Goal: Task Accomplishment & Management: Manage account settings

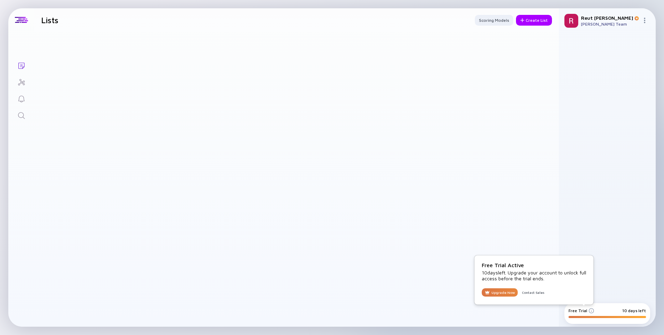
click at [593, 309] on img at bounding box center [592, 311] width 6 height 6
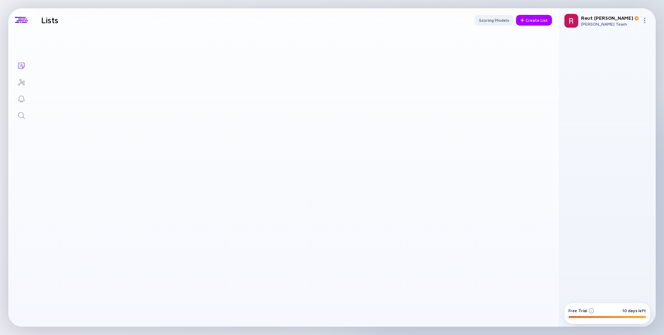
click at [589, 308] on img at bounding box center [592, 311] width 6 height 6
click at [591, 313] on img at bounding box center [592, 311] width 6 height 6
click at [592, 309] on img at bounding box center [592, 311] width 6 height 6
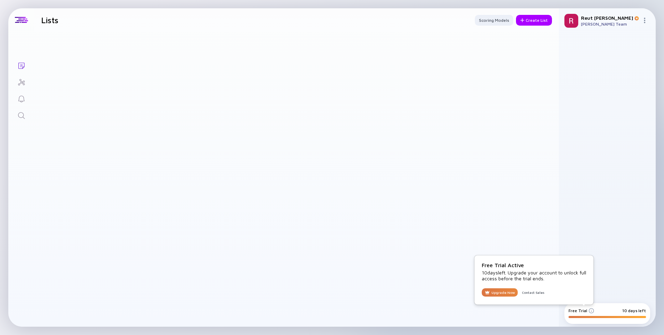
click at [590, 310] on img at bounding box center [592, 311] width 6 height 6
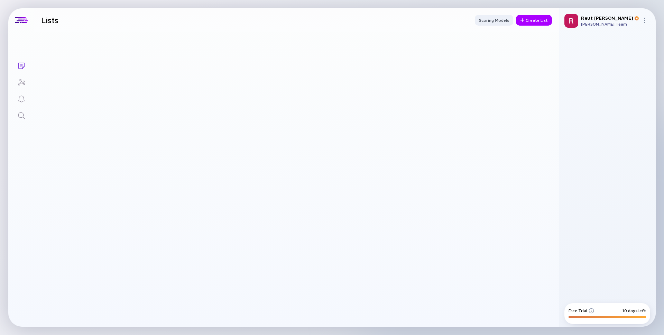
click at [590, 310] on img at bounding box center [592, 311] width 6 height 6
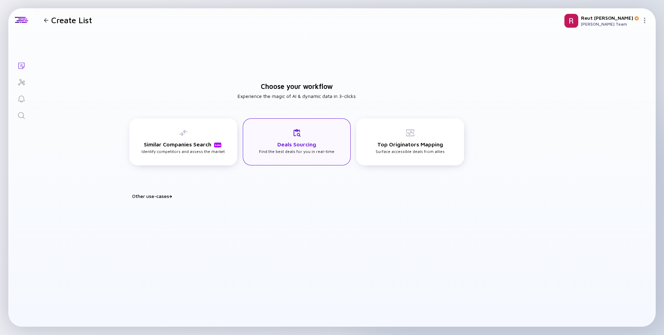
click at [285, 151] on div "Deals Sourcing Find the best deals for you in real-time" at bounding box center [296, 141] width 75 height 25
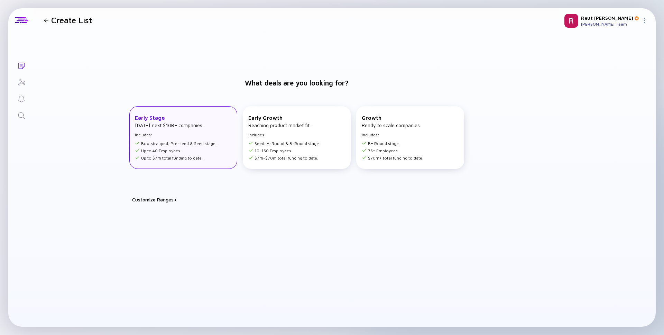
click at [210, 157] on li "Up to $7m total funding to date." at bounding box center [176, 157] width 82 height 5
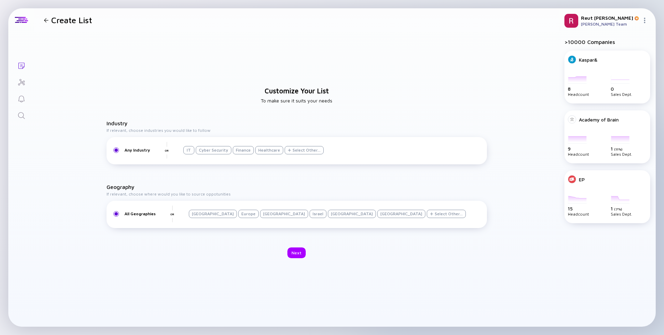
click at [310, 211] on div "Israel" at bounding box center [318, 214] width 17 height 8
click at [295, 248] on div "Next" at bounding box center [297, 252] width 18 height 11
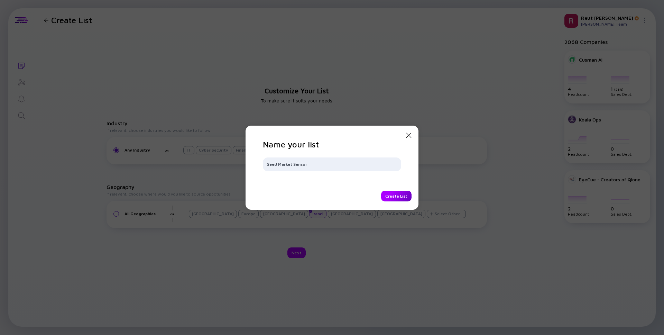
type input "Seed Market Sensor"
click at [393, 192] on div "Create List" at bounding box center [396, 196] width 30 height 11
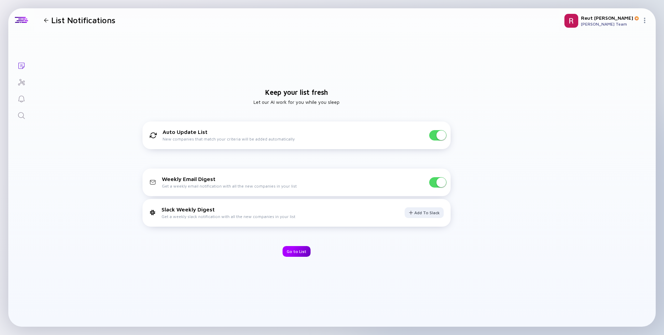
click at [295, 250] on div "Go to List" at bounding box center [297, 251] width 28 height 11
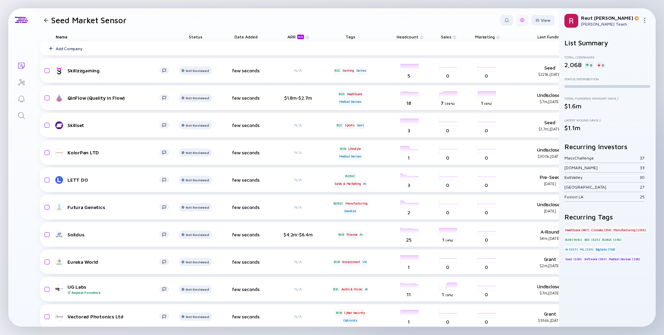
click at [524, 21] on div at bounding box center [523, 20] width 4 height 4
click at [507, 77] on div "Edit Filter" at bounding box center [501, 76] width 43 height 14
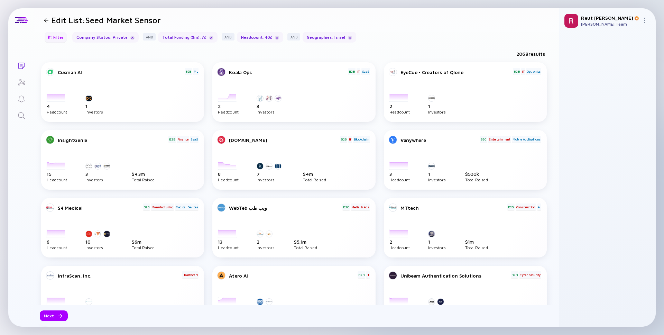
click at [47, 37] on div "Filter" at bounding box center [56, 37] width 24 height 11
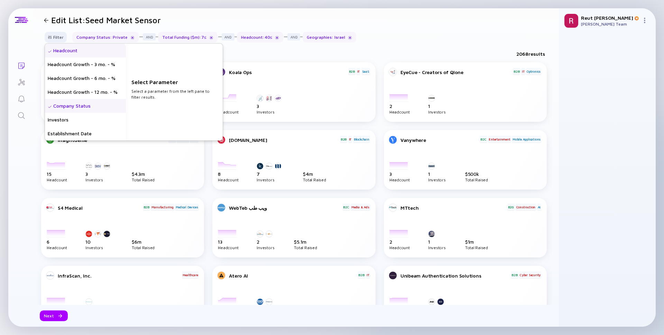
drag, startPoint x: 63, startPoint y: 50, endPoint x: 57, endPoint y: 50, distance: 5.9
click at [62, 50] on div "Headcount" at bounding box center [85, 51] width 81 height 14
click at [153, 96] on input "text" at bounding box center [174, 95] width 80 height 7
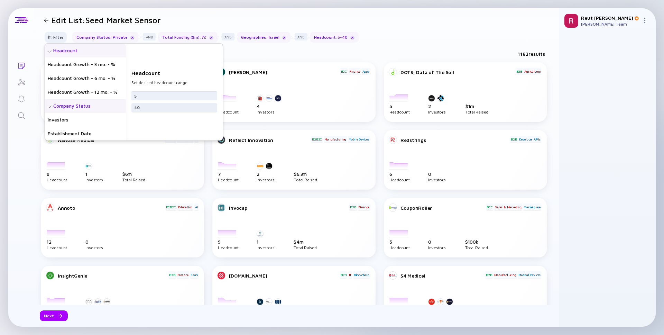
type input "5"
click at [165, 110] on input "40" at bounding box center [174, 107] width 80 height 7
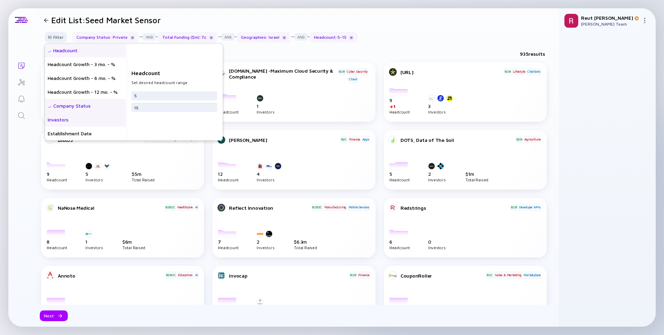
type input "15"
click at [57, 123] on div "Investors" at bounding box center [85, 120] width 81 height 14
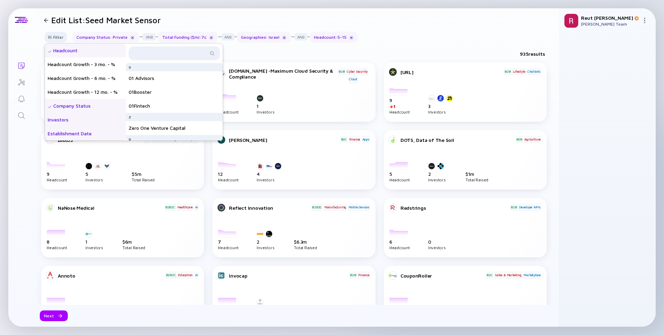
click at [59, 130] on div "Establishment Date" at bounding box center [85, 134] width 81 height 14
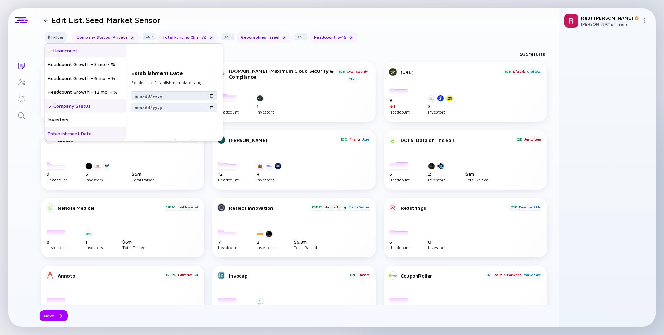
click at [138, 94] on input "date" at bounding box center [174, 95] width 80 height 7
type input "2023-01-01"
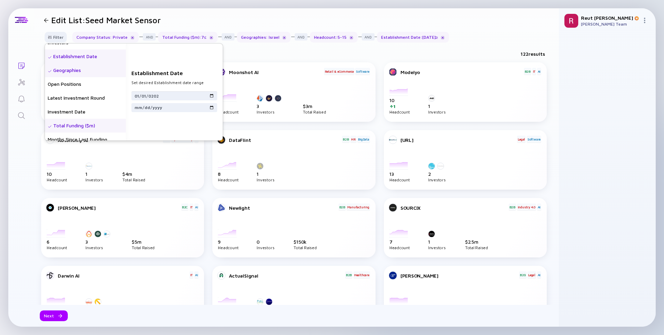
scroll to position [79, 0]
click at [103, 123] on div "Total Funding ($m)" at bounding box center [85, 124] width 81 height 14
click at [150, 94] on input "text" at bounding box center [174, 95] width 80 height 7
type input "3"
click at [147, 107] on input "7" at bounding box center [174, 107] width 80 height 7
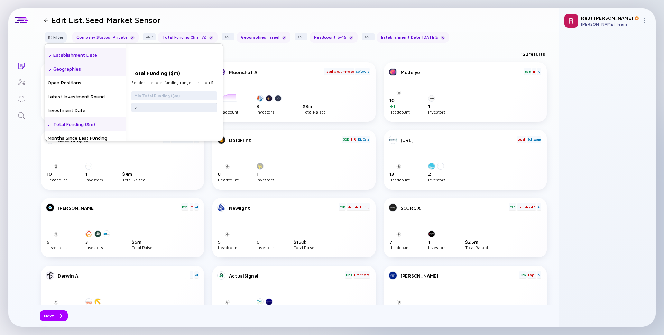
click at [147, 107] on input "7" at bounding box center [174, 107] width 80 height 7
type input "3"
click at [146, 97] on input "text" at bounding box center [174, 95] width 80 height 7
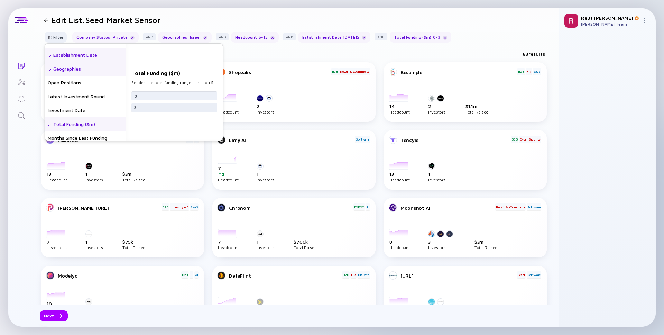
type input "0"
click at [144, 107] on input "3" at bounding box center [174, 107] width 80 height 7
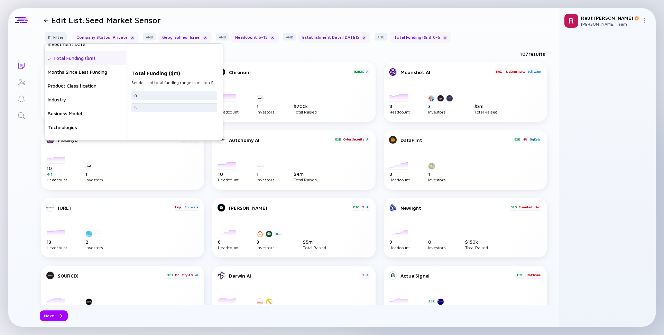
scroll to position [147, 0]
type input "5"
click at [96, 80] on div "Product Classification" at bounding box center [85, 83] width 81 height 14
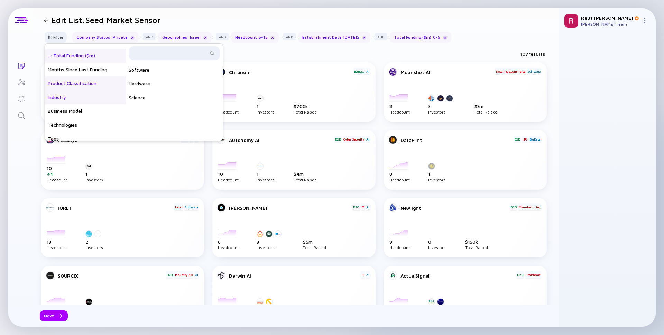
click at [82, 98] on div "Industry" at bounding box center [85, 97] width 81 height 14
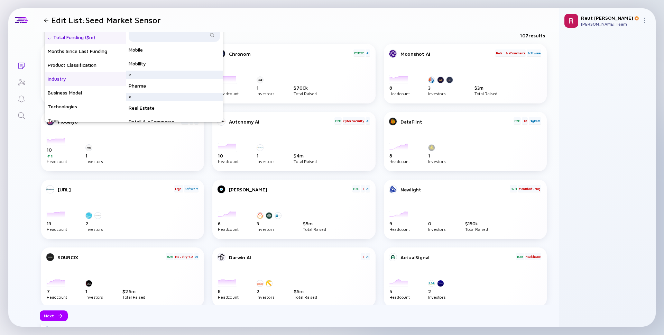
scroll to position [480, 0]
click at [146, 37] on input "text" at bounding box center [170, 34] width 75 height 7
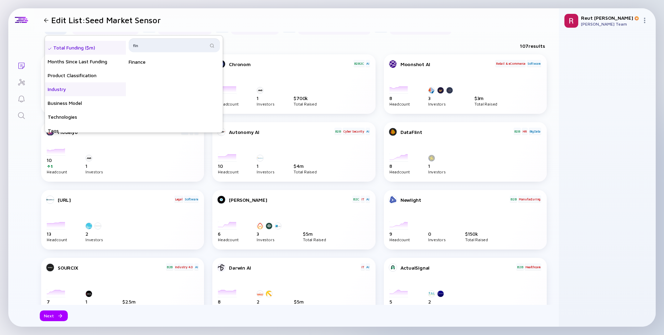
scroll to position [4, 0]
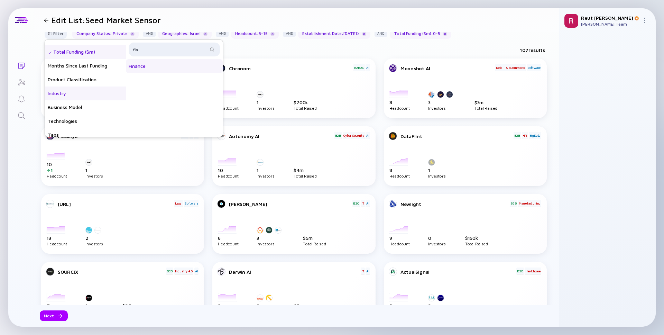
click at [165, 66] on div "Finance" at bounding box center [174, 66] width 97 height 14
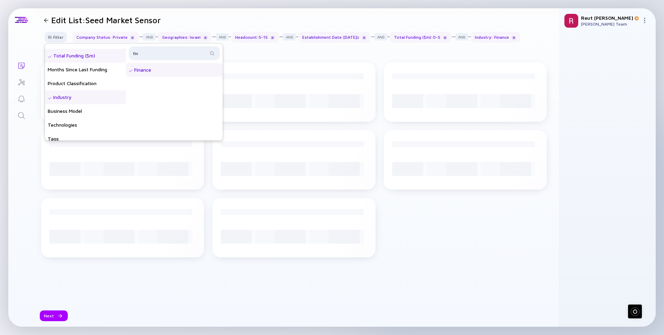
scroll to position [0, 0]
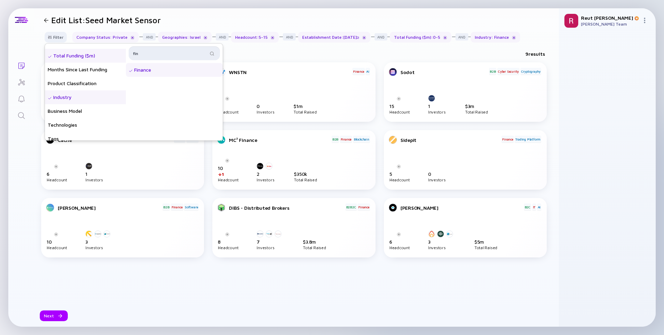
click at [156, 53] on input "fin" at bounding box center [170, 53] width 75 height 7
click at [160, 68] on div "Healthcare" at bounding box center [174, 70] width 97 height 14
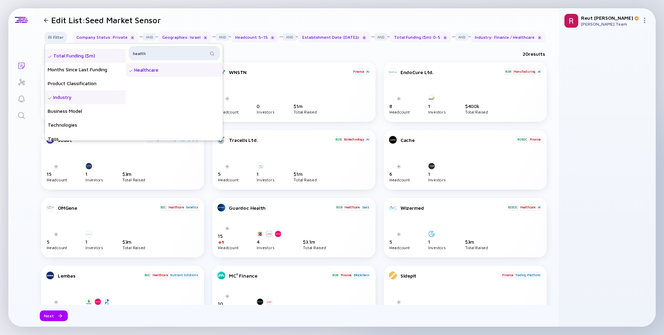
click at [153, 55] on input "health" at bounding box center [170, 53] width 75 height 7
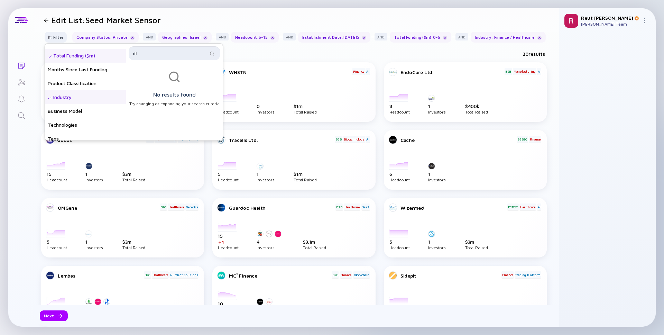
type input "d"
type input "i"
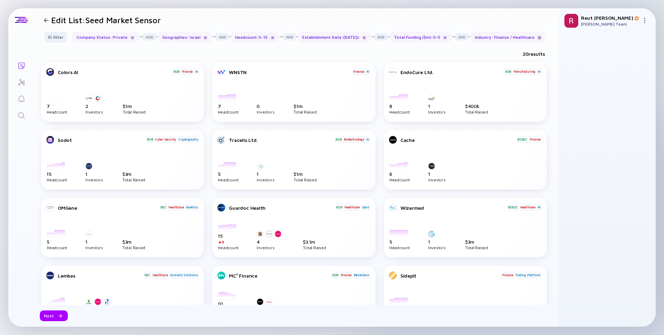
click at [542, 37] on div at bounding box center [540, 38] width 4 height 4
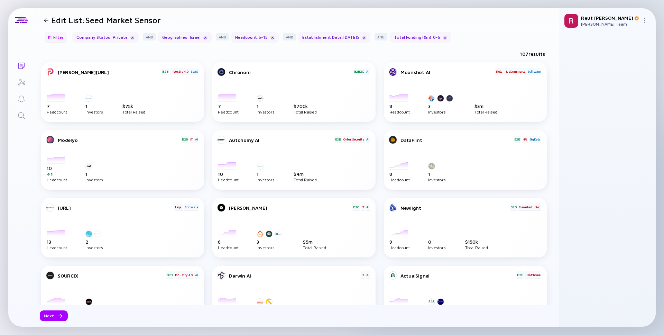
click at [55, 33] on div "Filter" at bounding box center [56, 37] width 24 height 11
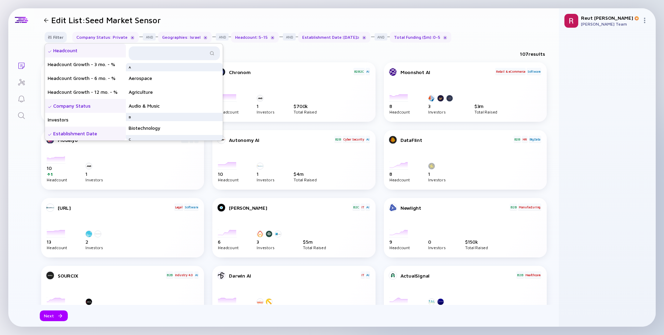
click at [71, 50] on div "Headcount" at bounding box center [85, 51] width 81 height 14
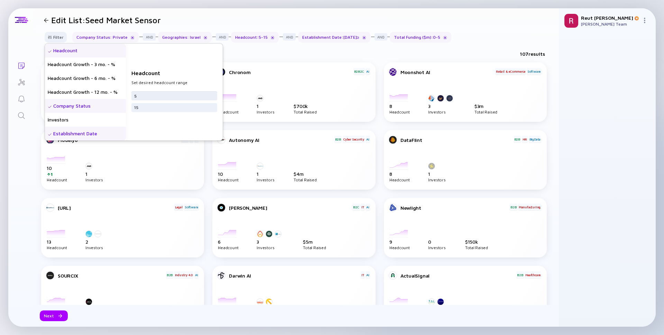
drag, startPoint x: 148, startPoint y: 93, endPoint x: 139, endPoint y: 93, distance: 9.0
click at [142, 93] on input "5" at bounding box center [174, 95] width 80 height 7
type input "4"
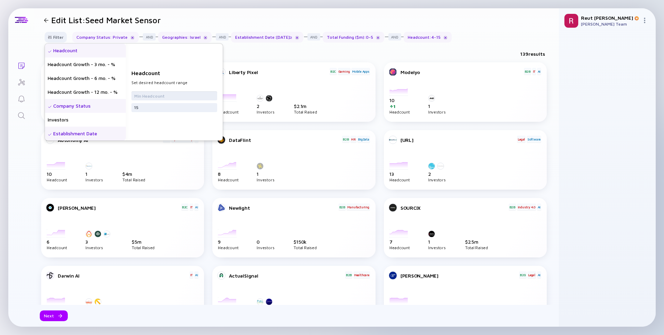
type input "3"
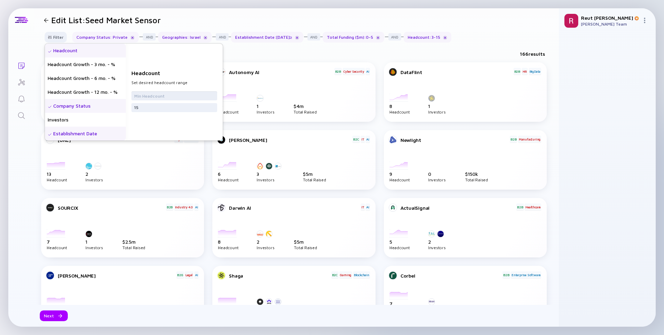
type input "4"
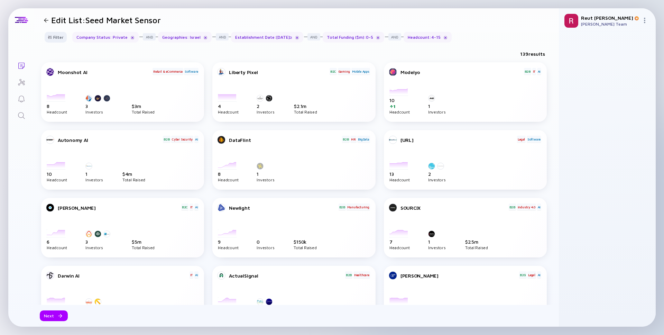
click at [504, 47] on div "Filter Company Status : Private Geographies : Israel Establishment Date : 01/01…" at bounding box center [296, 40] width 525 height 16
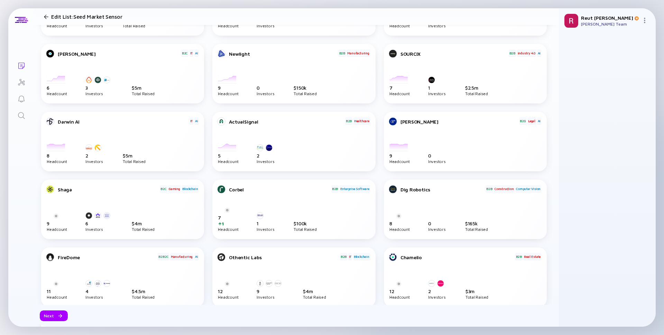
scroll to position [154, 0]
click at [351, 144] on div "2022-02-01 2022-03-01 2022-04-01 2022-05-01 2022-06-01 2022-07-01 2022-08-01 20…" at bounding box center [294, 152] width 152 height 21
click at [320, 139] on div "ActualSignal B2B Healthcare" at bounding box center [294, 129] width 152 height 24
click at [43, 320] on div "Next" at bounding box center [54, 315] width 28 height 11
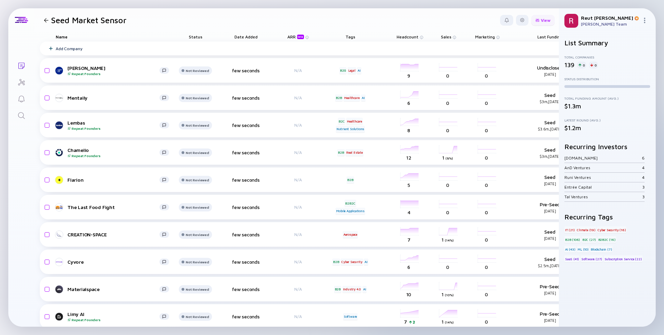
click at [542, 18] on div "View" at bounding box center [544, 20] width 24 height 11
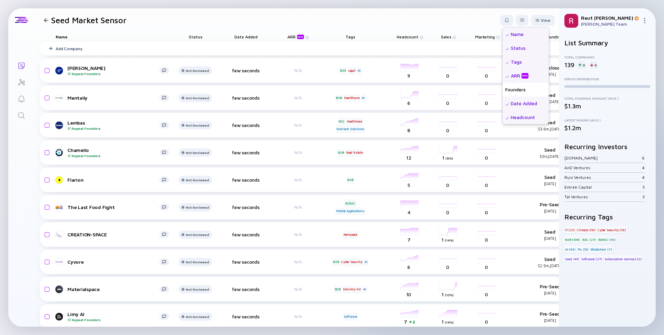
click at [526, 48] on div "Status" at bounding box center [526, 48] width 46 height 14
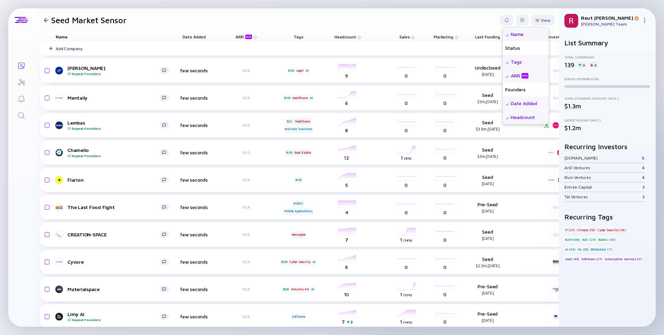
click at [539, 74] on div "ARR beta" at bounding box center [526, 76] width 46 height 14
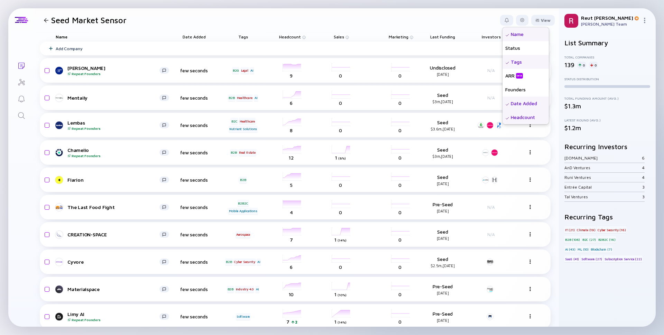
click at [526, 99] on div "Date Added" at bounding box center [526, 104] width 46 height 14
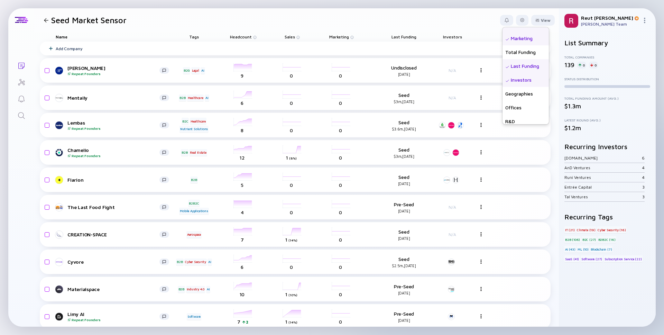
scroll to position [108, 0]
click at [528, 54] on div "Total Funding" at bounding box center [526, 51] width 46 height 14
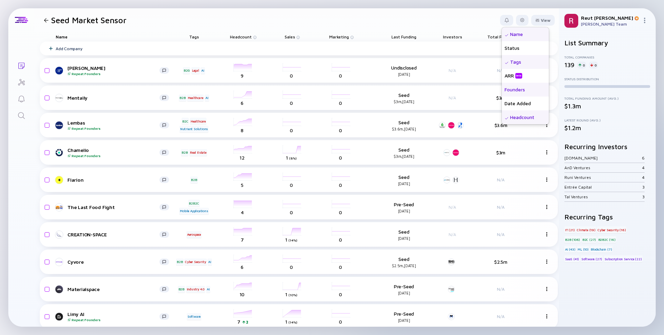
click at [516, 93] on div "Founders" at bounding box center [525, 90] width 47 height 14
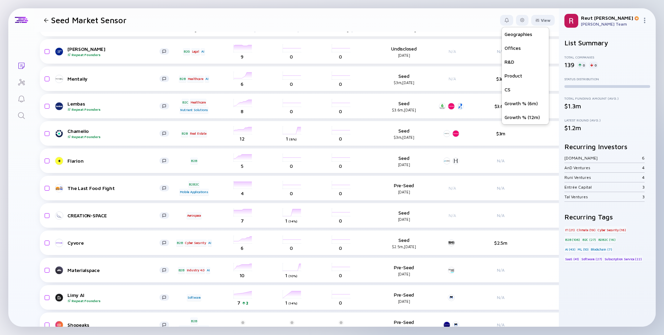
scroll to position [20, 0]
click at [522, 104] on div "Growth % (6m)" at bounding box center [525, 104] width 47 height 14
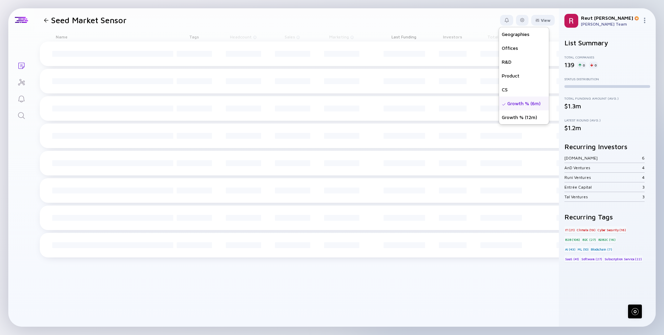
scroll to position [0, 0]
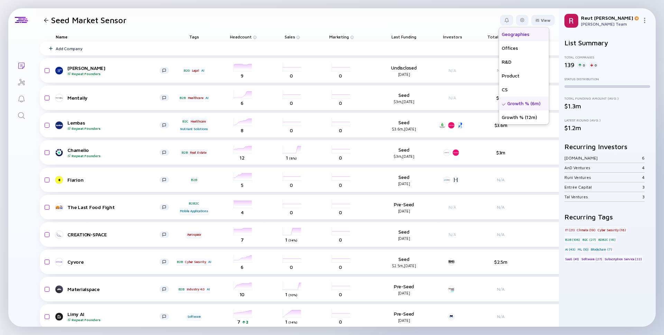
click at [528, 36] on div "Geographies" at bounding box center [524, 34] width 50 height 14
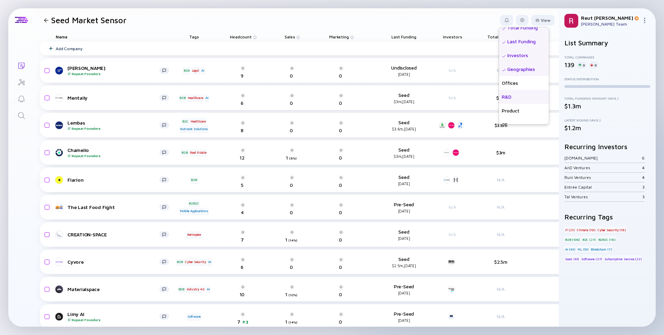
scroll to position [129, 0]
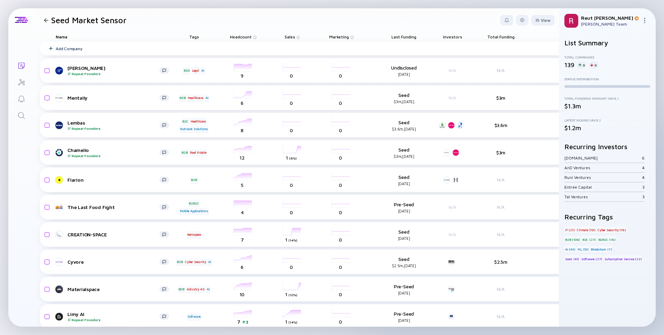
click at [408, 36] on span "Last Funding" at bounding box center [404, 36] width 25 height 5
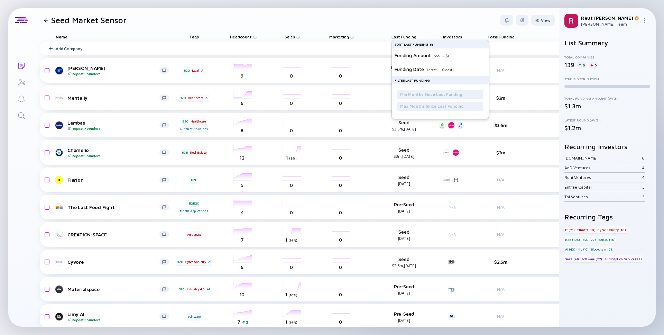
click at [408, 36] on span "Last Funding" at bounding box center [404, 36] width 25 height 5
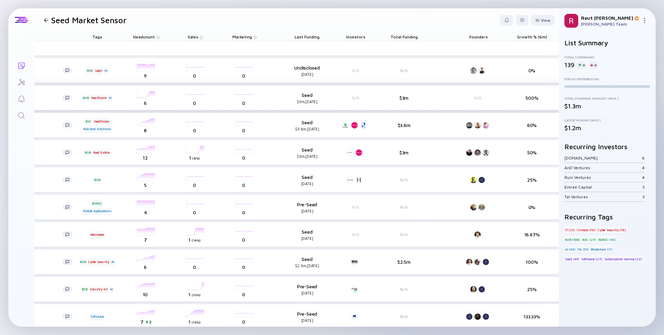
scroll to position [0, 166]
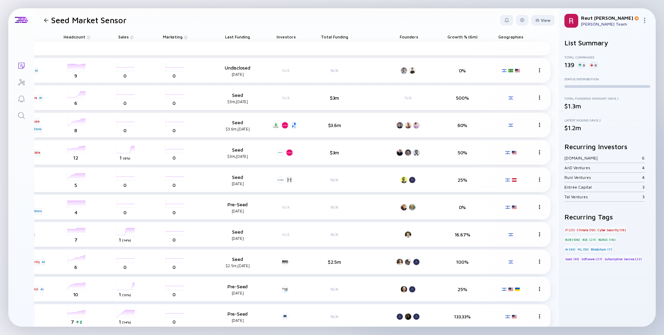
click at [466, 38] on span "Growth % (6m)" at bounding box center [463, 36] width 30 height 5
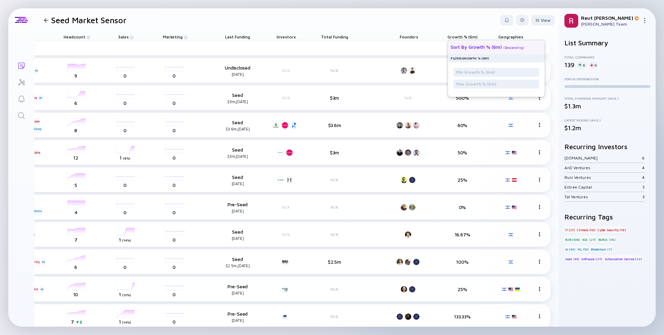
click at [515, 47] on div "( Descending )" at bounding box center [514, 47] width 21 height 4
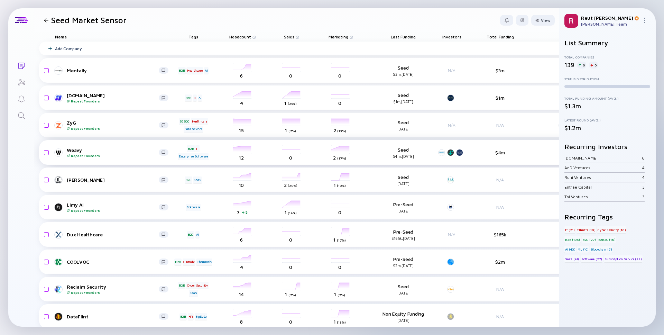
scroll to position [0, 0]
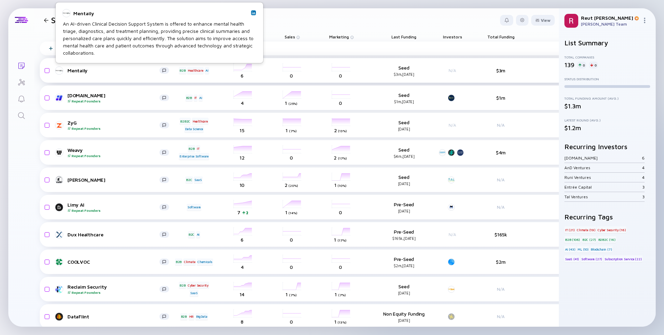
click at [81, 69] on div "Mentaily" at bounding box center [113, 70] width 92 height 6
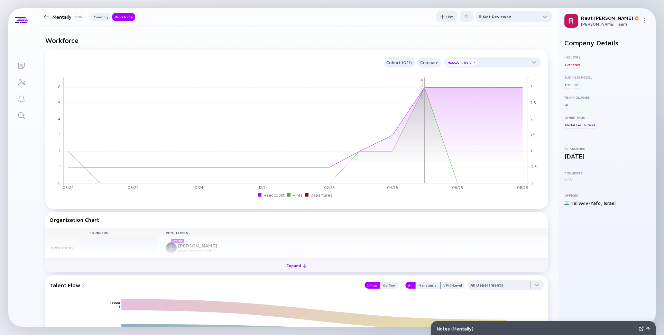
scroll to position [452, 0]
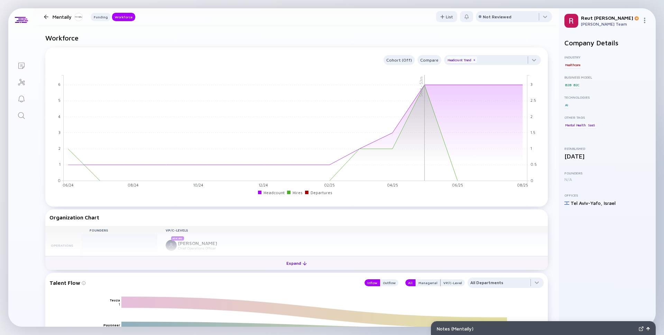
click at [267, 259] on button "Expand" at bounding box center [296, 263] width 503 height 14
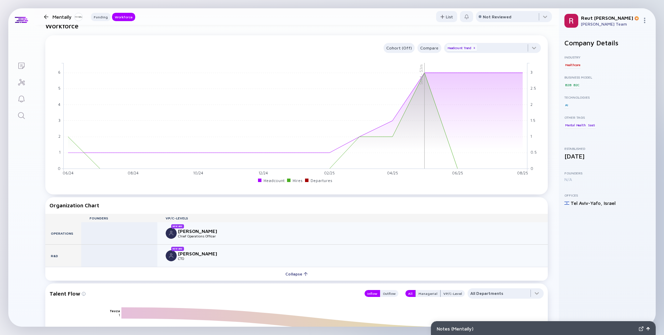
scroll to position [464, 0]
click at [45, 16] on div at bounding box center [46, 17] width 4 height 4
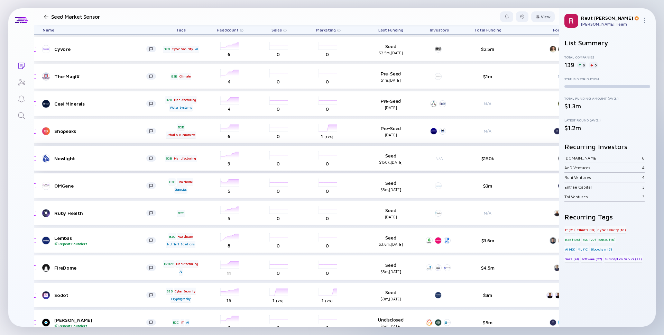
scroll to position [295, 0]
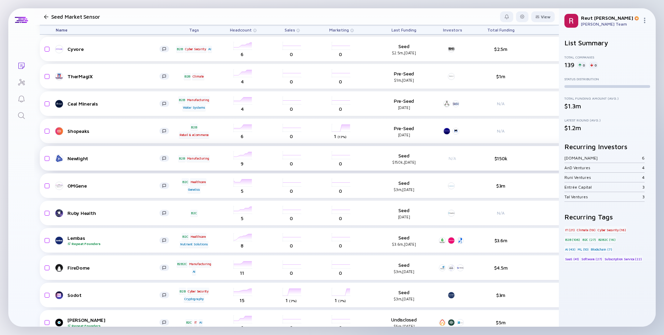
click at [79, 156] on div "Newlight" at bounding box center [113, 158] width 92 height 6
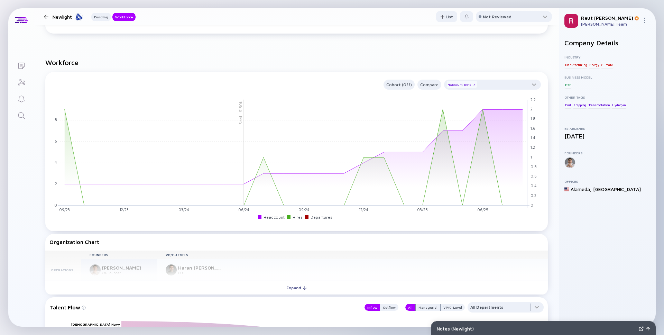
scroll to position [354, 0]
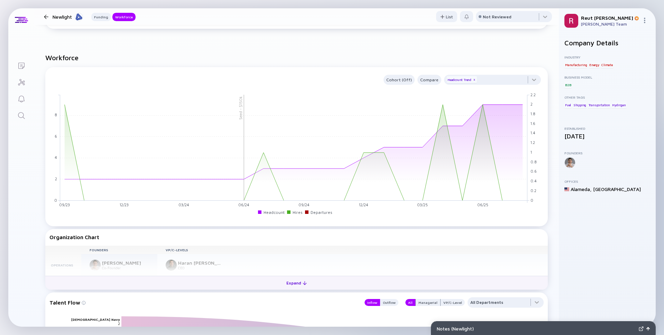
click at [300, 286] on div "Expand" at bounding box center [296, 283] width 29 height 11
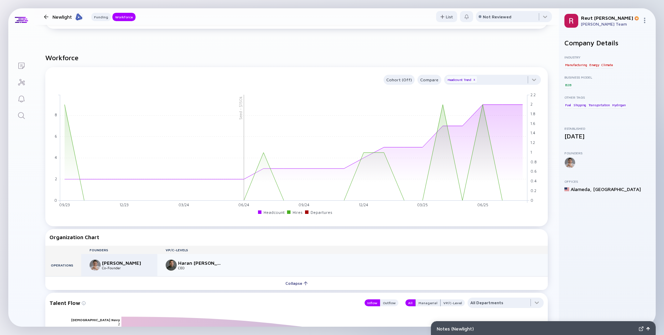
click at [47, 17] on div at bounding box center [46, 17] width 4 height 4
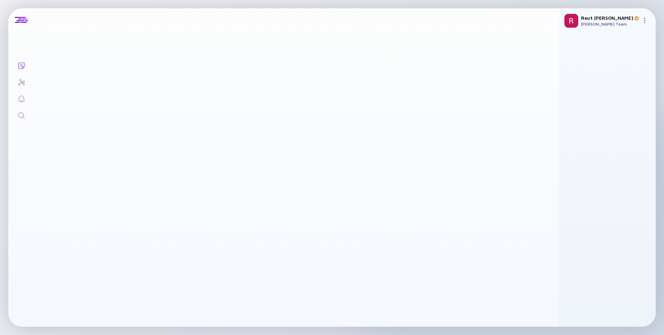
scroll to position [295, 0]
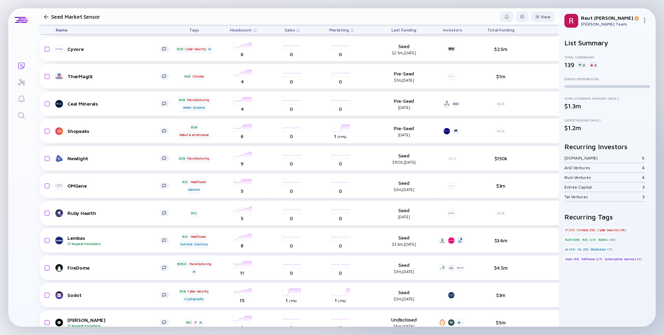
click at [47, 17] on div at bounding box center [46, 17] width 4 height 4
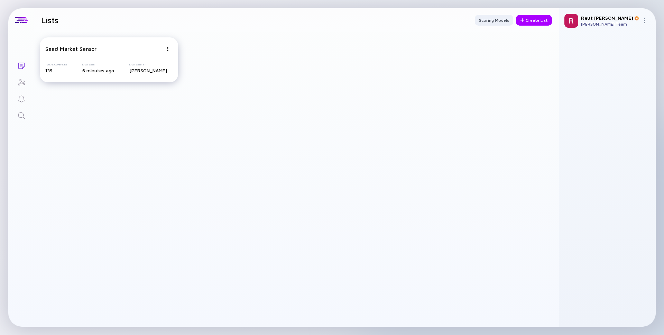
click at [170, 48] on img at bounding box center [168, 49] width 4 height 4
click at [153, 58] on div "Share" at bounding box center [143, 61] width 41 height 14
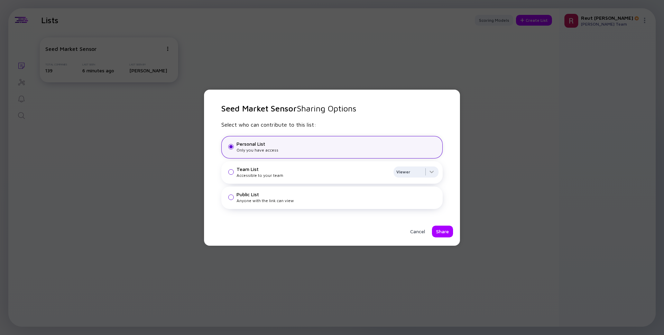
click at [296, 165] on div "Team List Accessible to your team Viewer" at bounding box center [331, 172] width 221 height 22
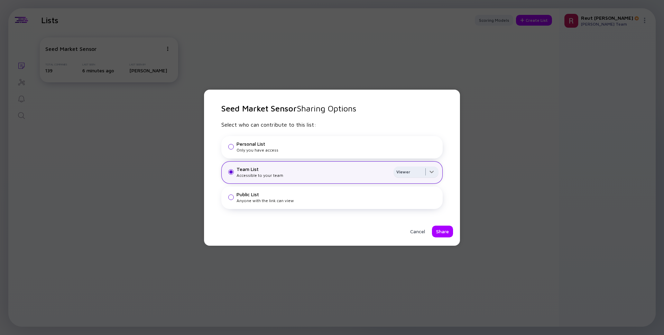
click at [434, 172] on div at bounding box center [416, 173] width 45 height 14
click at [416, 200] on div "Editor" at bounding box center [416, 200] width 45 height 14
click at [443, 231] on div "Share" at bounding box center [442, 232] width 21 height 12
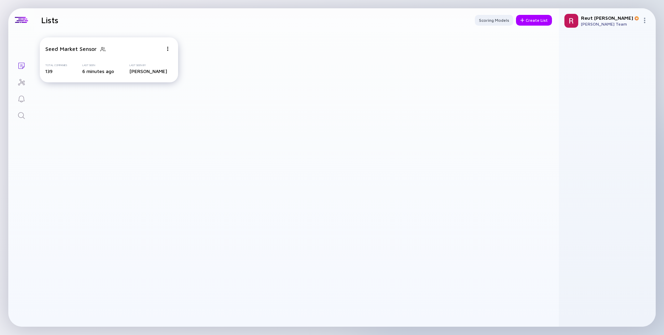
click at [645, 18] on img at bounding box center [645, 21] width 6 height 6
drag, startPoint x: 630, startPoint y: 41, endPoint x: 630, endPoint y: 61, distance: 20.4
click at [630, 61] on div "Sign Out Team Team Members Orders Settings" at bounding box center [622, 58] width 46 height 64
click at [625, 53] on div "Team Members" at bounding box center [622, 55] width 46 height 14
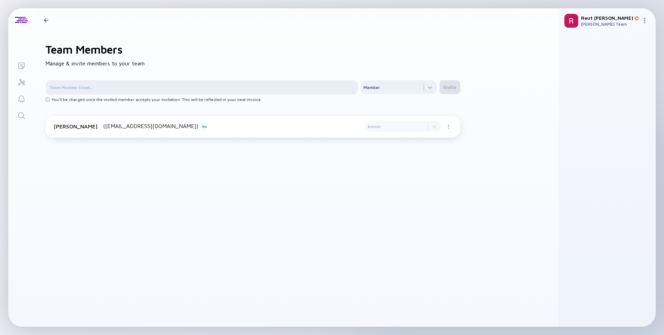
click at [140, 94] on div "Team Members Manage & invite members to your team Member Invite You'll be charg…" at bounding box center [296, 179] width 525 height 295
click at [139, 91] on div at bounding box center [201, 87] width 313 height 14
click at [136, 90] on input "text" at bounding box center [201, 87] width 305 height 7
type input "sharon.k@team8.vc"
click at [424, 87] on div at bounding box center [399, 87] width 76 height 14
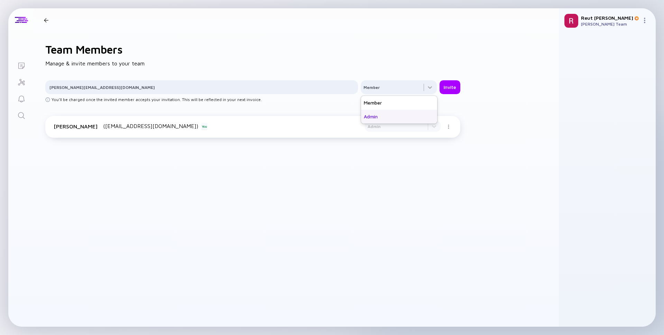
click at [412, 119] on div "Admin" at bounding box center [399, 117] width 76 height 14
click at [451, 88] on div "Invite" at bounding box center [450, 87] width 21 height 12
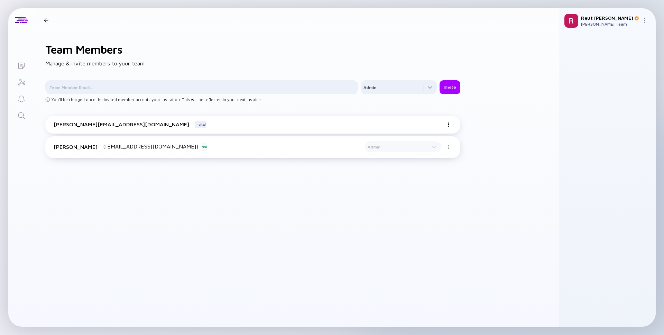
drag, startPoint x: 46, startPoint y: 17, endPoint x: 24, endPoint y: 65, distance: 53.1
click at [24, 65] on div "Lists Team Members Manage & invite members to your team Admin Invite You'll be …" at bounding box center [332, 167] width 648 height 318
click at [24, 65] on icon "Lists" at bounding box center [21, 66] width 8 height 8
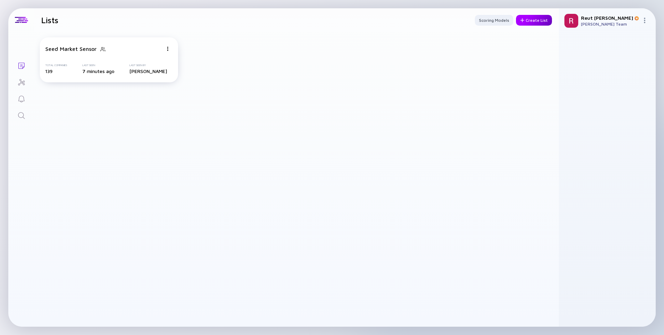
click at [541, 19] on div "Create List" at bounding box center [534, 20] width 36 height 11
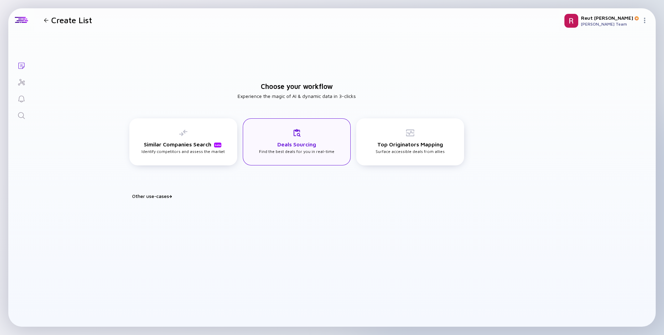
click at [272, 157] on div "Deals Sourcing Find the best deals for you in real-time" at bounding box center [297, 141] width 108 height 47
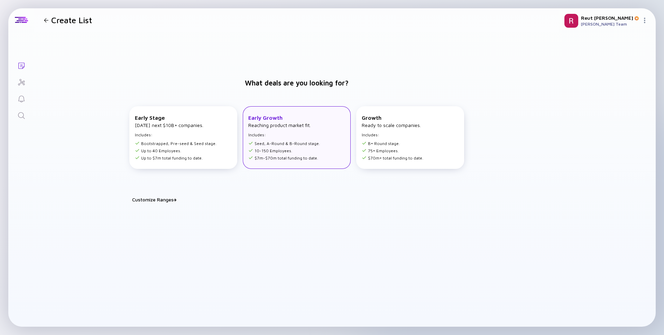
click at [310, 124] on h4 "Reaching product market fit." at bounding box center [279, 125] width 62 height 6
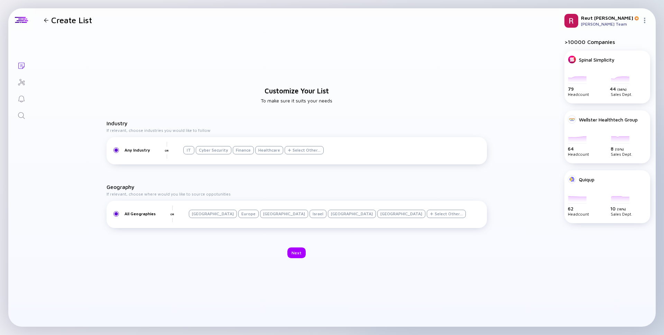
click at [310, 215] on div "Israel" at bounding box center [318, 214] width 17 height 8
click at [297, 251] on div "Next" at bounding box center [297, 252] width 18 height 11
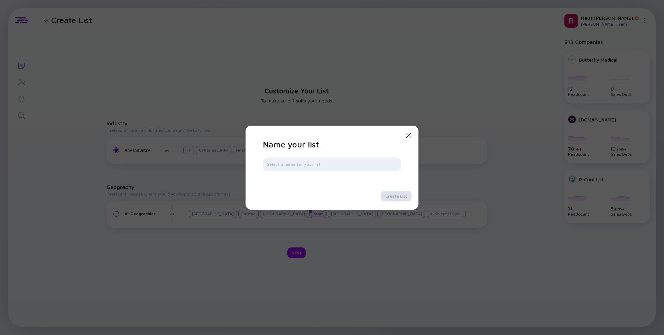
type input "M"
type input "A Rounds (market sensor)"
click at [403, 193] on div "Create List" at bounding box center [396, 196] width 30 height 11
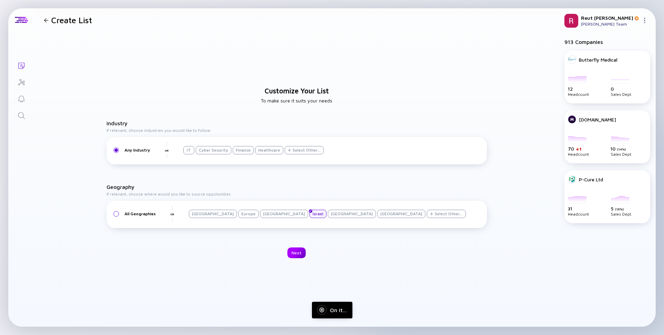
click at [295, 254] on div "Next" at bounding box center [297, 252] width 18 height 11
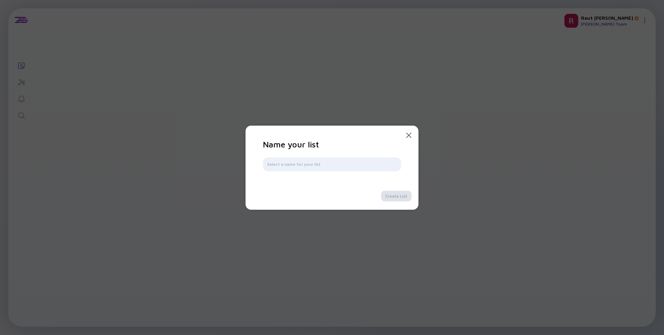
click at [411, 135] on icon "Close Modal" at bounding box center [409, 135] width 8 height 8
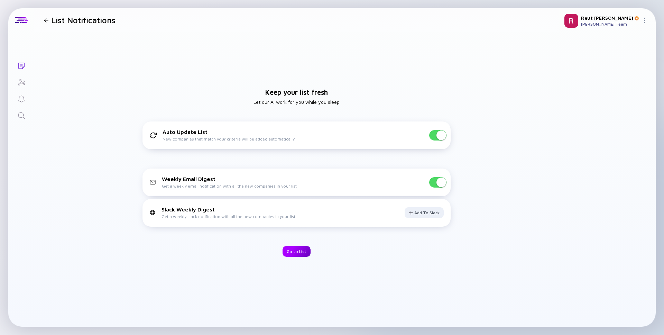
click at [288, 253] on div "Go to List" at bounding box center [297, 251] width 28 height 11
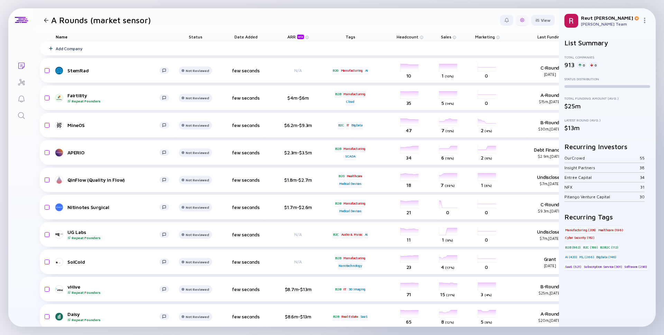
click at [527, 17] on div at bounding box center [522, 20] width 12 height 11
click at [511, 73] on div "Edit Filter" at bounding box center [501, 76] width 43 height 14
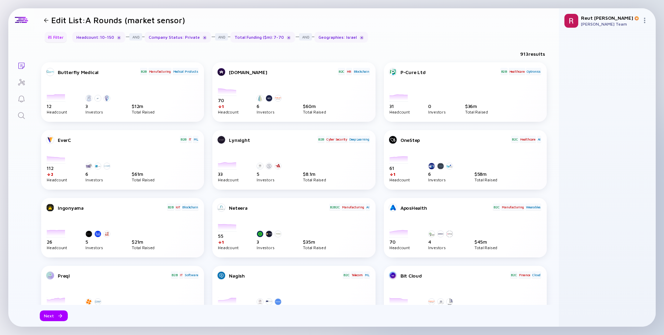
click at [57, 35] on div "Filter" at bounding box center [56, 37] width 24 height 11
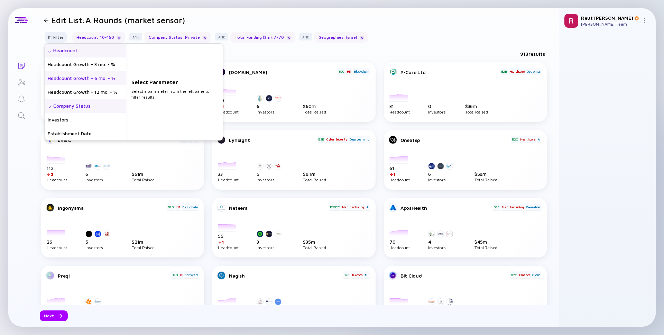
click at [97, 82] on div "Headcount Growth - 6 mo. - %" at bounding box center [85, 78] width 81 height 14
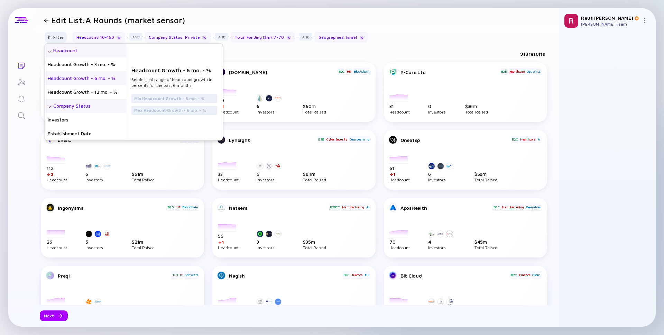
click at [81, 49] on div "Headcount" at bounding box center [85, 51] width 81 height 14
click at [163, 94] on input "10" at bounding box center [174, 95] width 80 height 7
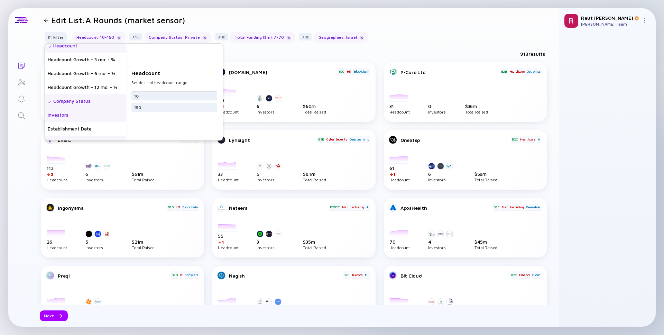
scroll to position [5, 0]
drag, startPoint x: 163, startPoint y: 101, endPoint x: 129, endPoint y: 103, distance: 33.6
click at [129, 103] on div "Headcount Set desired headcount range 10 150" at bounding box center [174, 92] width 97 height 97
click at [143, 106] on input "150" at bounding box center [174, 107] width 80 height 7
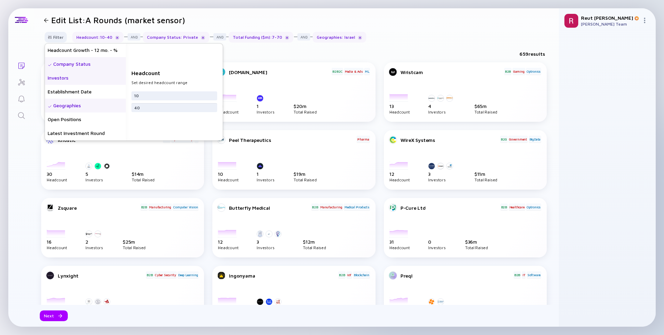
scroll to position [44, 0]
type input "40"
click at [99, 80] on div "Investors" at bounding box center [85, 76] width 81 height 14
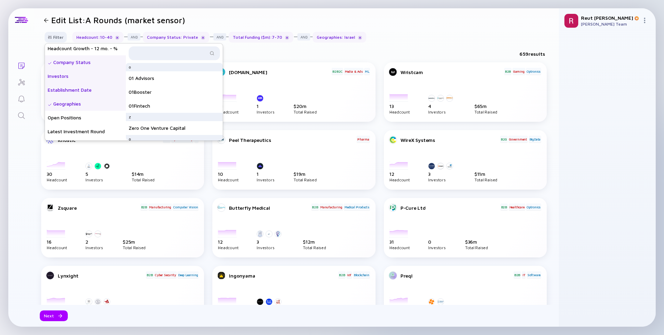
click at [96, 87] on div "Establishment Date" at bounding box center [85, 90] width 81 height 14
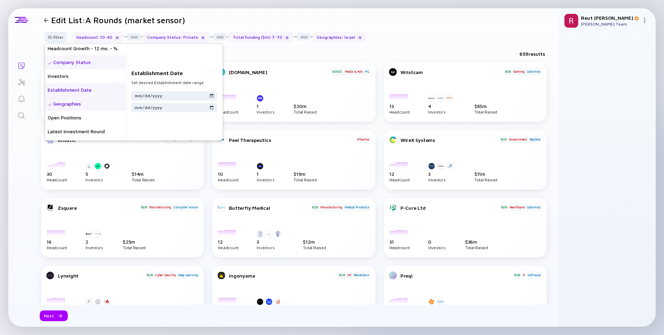
click at [97, 102] on div "Geographies" at bounding box center [85, 104] width 81 height 14
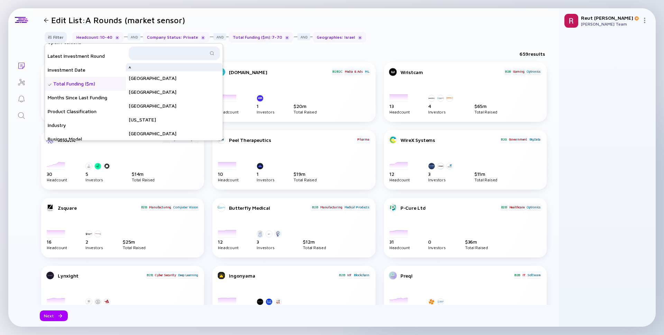
scroll to position [121, 0]
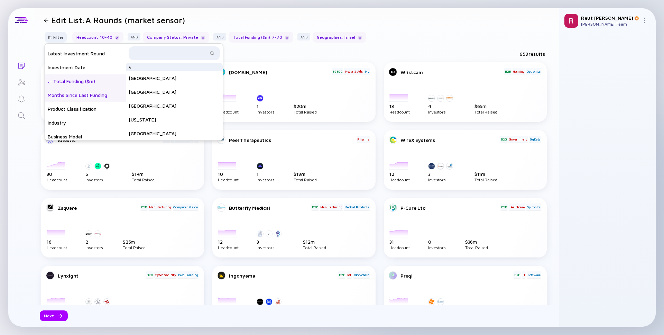
click at [96, 95] on div "Months Since Last Funding" at bounding box center [85, 95] width 81 height 14
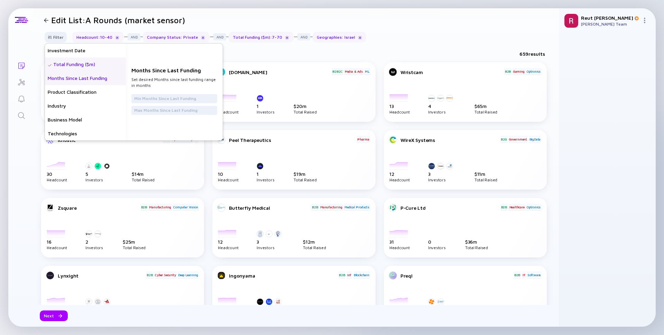
scroll to position [139, 0]
click at [83, 65] on div "Total Funding ($m)" at bounding box center [85, 64] width 81 height 14
drag, startPoint x: 175, startPoint y: 99, endPoint x: 140, endPoint y: 99, distance: 35.6
click at [140, 99] on div "7" at bounding box center [175, 95] width 86 height 9
drag, startPoint x: 140, startPoint y: 97, endPoint x: 123, endPoint y: 97, distance: 17.3
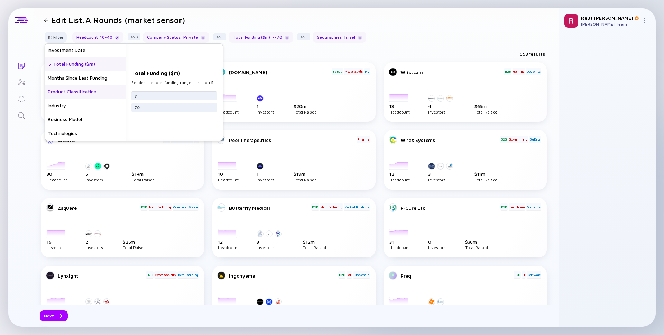
click at [124, 97] on div "Headcount Headcount Growth - 3 mo. - % Headcount Growth - 6 mo. - % Headcount G…" at bounding box center [134, 92] width 178 height 97
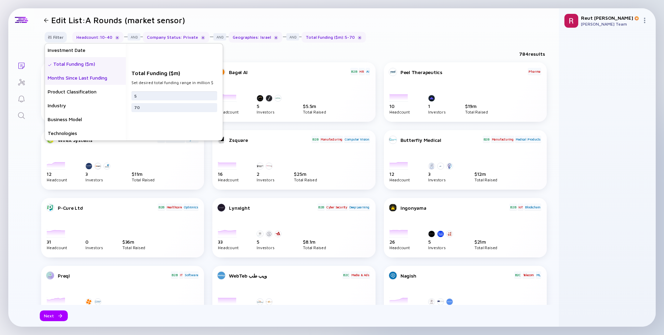
type input "5"
click at [93, 83] on div "Months Since Last Funding" at bounding box center [85, 78] width 81 height 14
click at [179, 101] on input "text" at bounding box center [174, 98] width 80 height 7
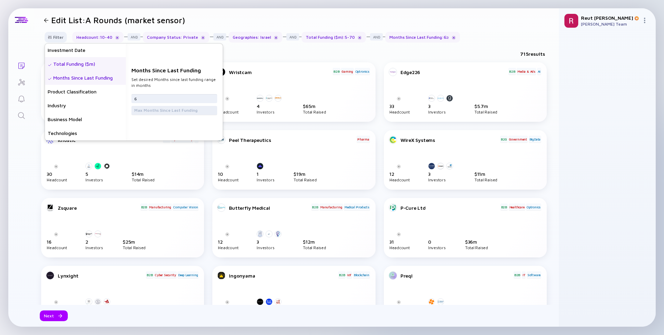
type input "6"
click at [172, 115] on div at bounding box center [175, 110] width 86 height 9
click at [171, 109] on input "text" at bounding box center [174, 110] width 80 height 7
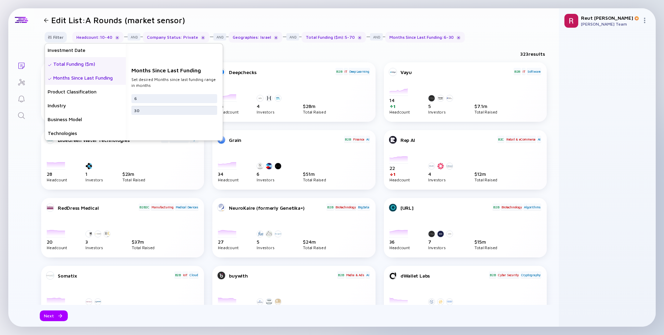
type input "3"
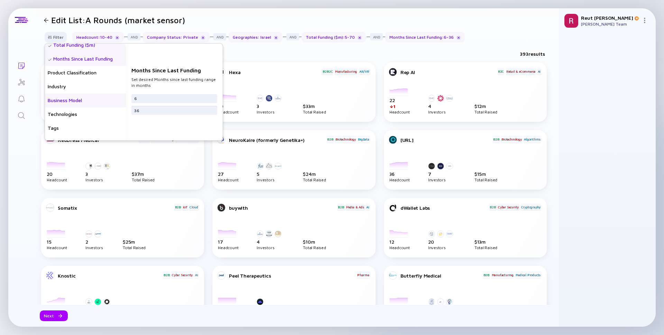
scroll to position [159, 0]
type input "36"
click at [81, 100] on div "Business Model" at bounding box center [85, 100] width 81 height 14
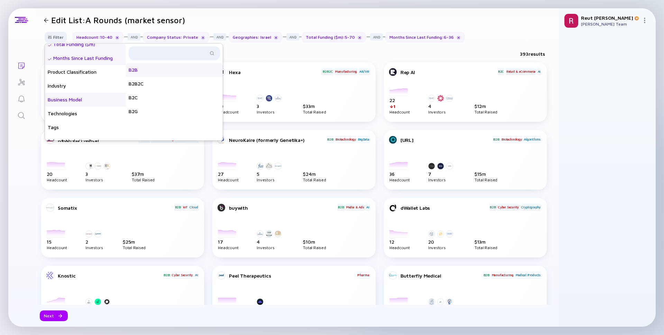
click at [188, 71] on div "B2B" at bounding box center [174, 70] width 97 height 14
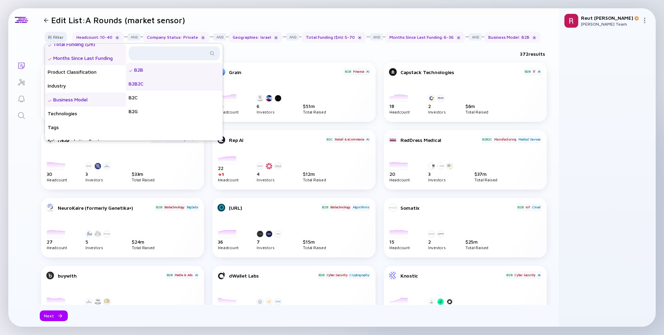
click at [187, 83] on div "B2B2C" at bounding box center [174, 84] width 97 height 14
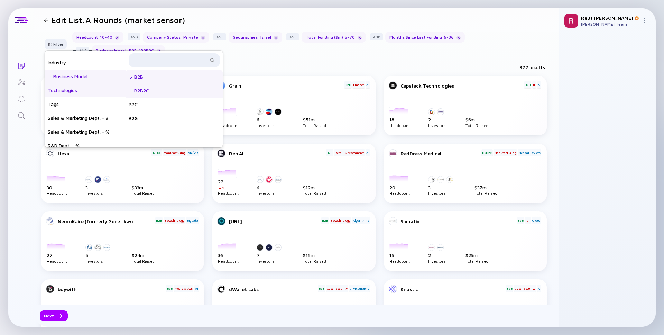
scroll to position [194, 0]
click at [94, 106] on div "Sales & Marketing Dept. - #" at bounding box center [85, 113] width 81 height 14
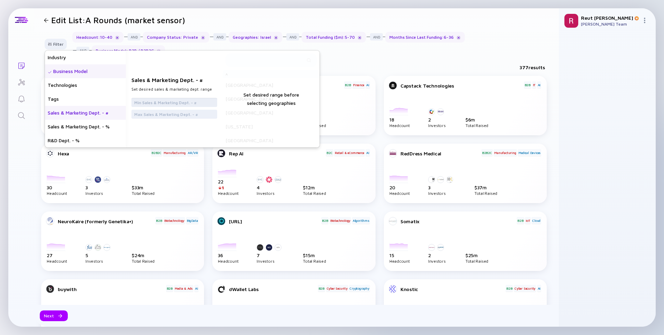
click at [140, 99] on input "text" at bounding box center [174, 102] width 80 height 7
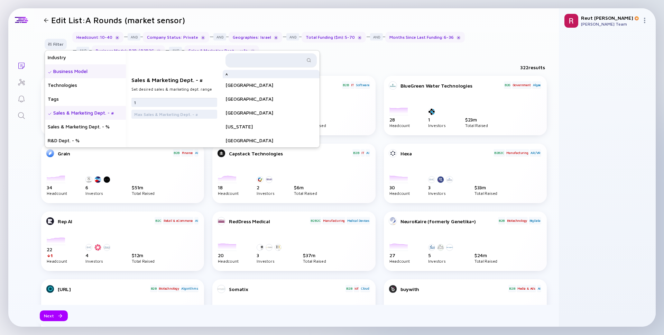
type input "1"
click at [261, 57] on input "text" at bounding box center [267, 60] width 75 height 7
type input "united"
click at [265, 103] on div "[GEOGRAPHIC_DATA]" at bounding box center [271, 105] width 97 height 14
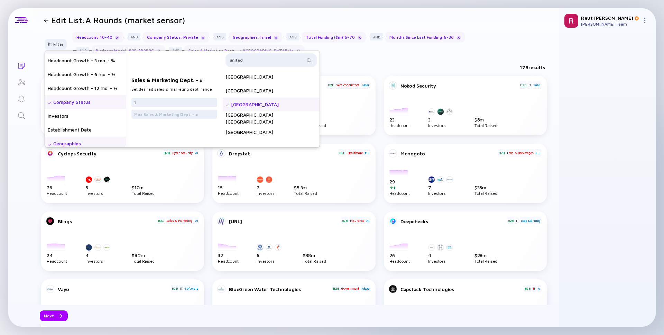
scroll to position [0, 0]
drag, startPoint x: 158, startPoint y: 99, endPoint x: 139, endPoint y: 100, distance: 19.1
click at [139, 100] on input "1" at bounding box center [174, 102] width 80 height 7
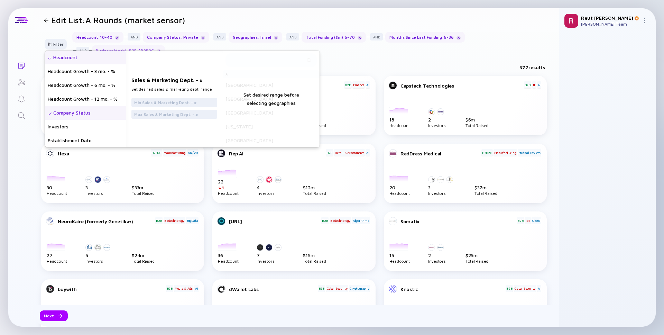
click at [78, 106] on div "Company Status" at bounding box center [85, 113] width 81 height 14
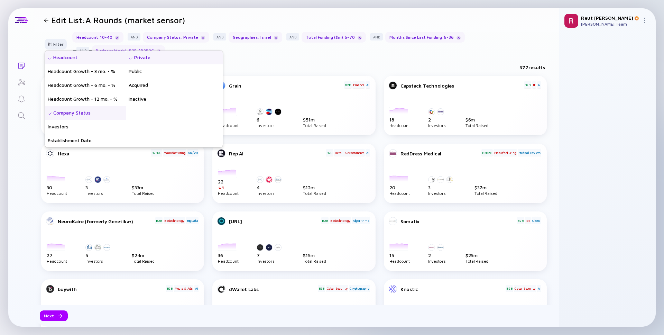
click at [79, 51] on div "Headcount" at bounding box center [85, 58] width 81 height 14
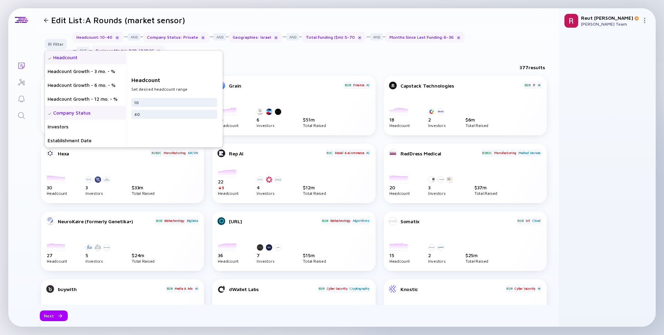
click at [70, 51] on div "Headcount" at bounding box center [85, 58] width 81 height 14
click at [250, 13] on header "Edit List: A Rounds (market sensor)" at bounding box center [296, 20] width 525 height 24
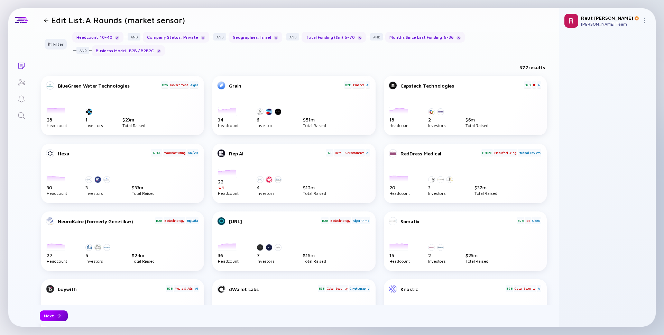
click at [54, 312] on div "Next" at bounding box center [54, 315] width 28 height 11
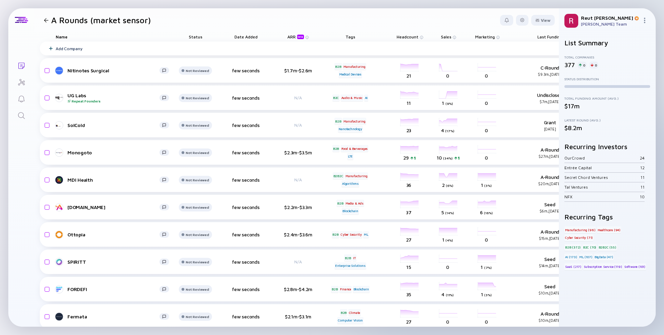
click at [552, 35] on span "Last Funding" at bounding box center [550, 36] width 25 height 5
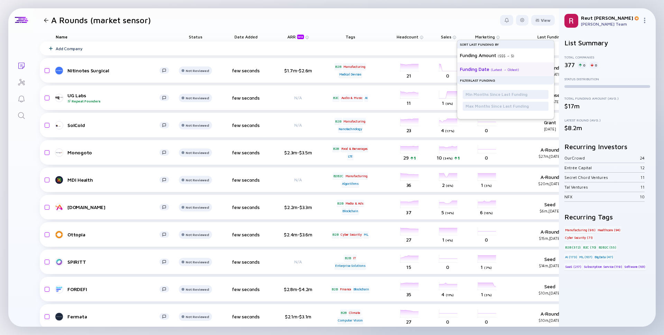
click at [505, 68] on div "( Latest → Oldest )" at bounding box center [505, 69] width 28 height 4
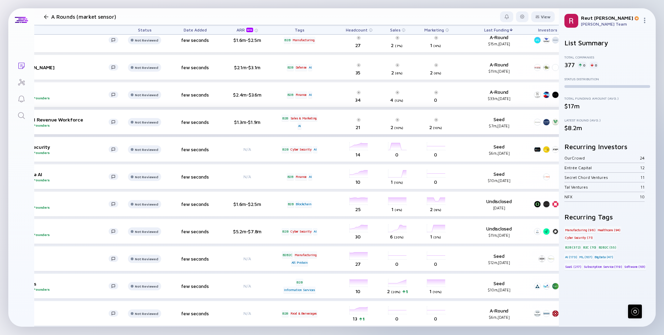
scroll to position [0, 51]
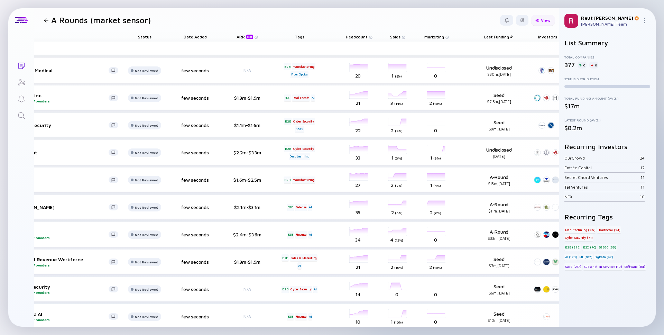
click at [546, 18] on div "View" at bounding box center [544, 20] width 24 height 11
click at [437, 10] on header "A Rounds (market sensor) View Name Status Tags ARR beta Founders Date Added Hea…" at bounding box center [296, 20] width 525 height 24
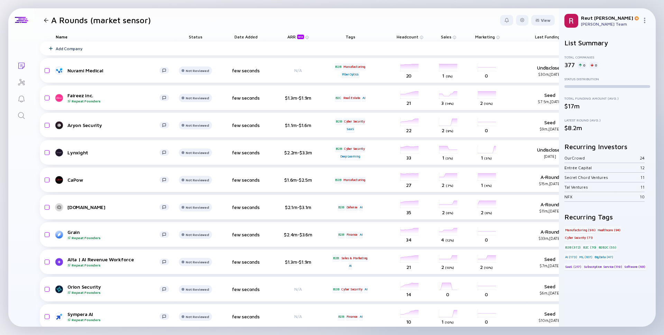
click at [19, 64] on icon "Lists" at bounding box center [21, 66] width 8 height 8
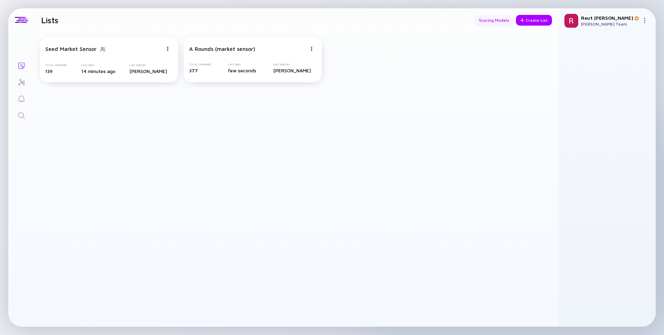
click at [505, 15] on div "Scoring Models" at bounding box center [494, 20] width 38 height 11
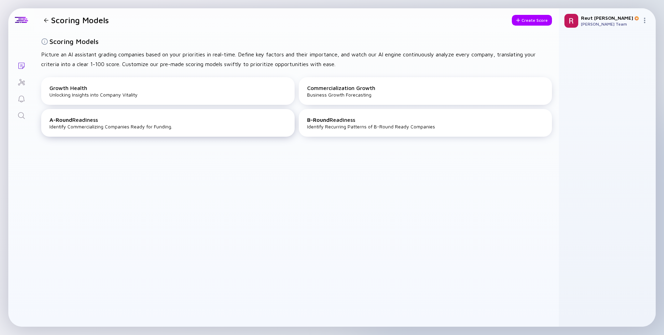
click at [216, 117] on div "A-Round Readiness" at bounding box center [167, 120] width 237 height 6
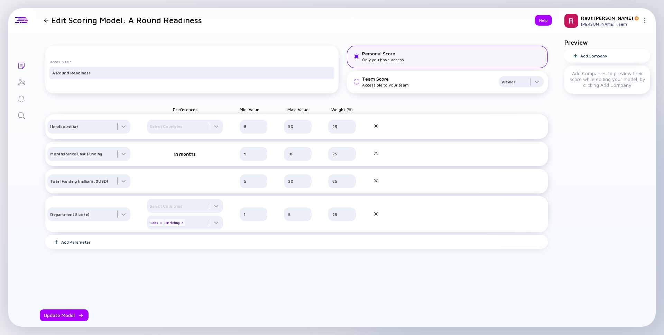
click at [353, 86] on div "Team Score Accessible to your team Viewer" at bounding box center [447, 82] width 193 height 12
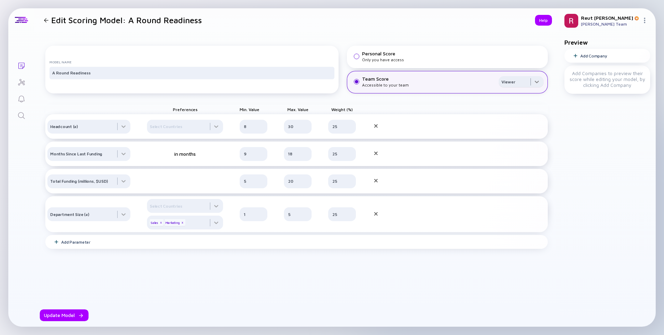
click at [499, 89] on div at bounding box center [521, 83] width 45 height 14
click at [496, 116] on div "Editor" at bounding box center [513, 118] width 45 height 14
click at [255, 185] on input "5" at bounding box center [253, 181] width 19 height 7
type input "4"
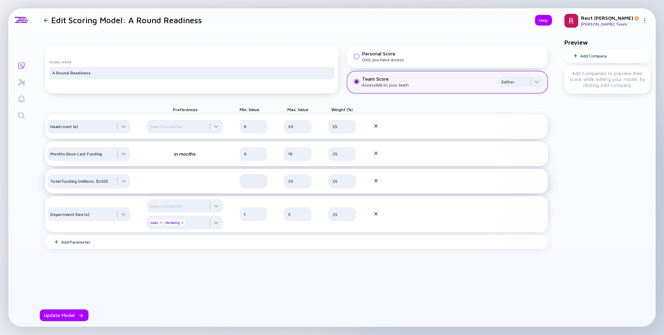
type input "5"
click at [96, 249] on div "Add Parameter" at bounding box center [296, 242] width 503 height 14
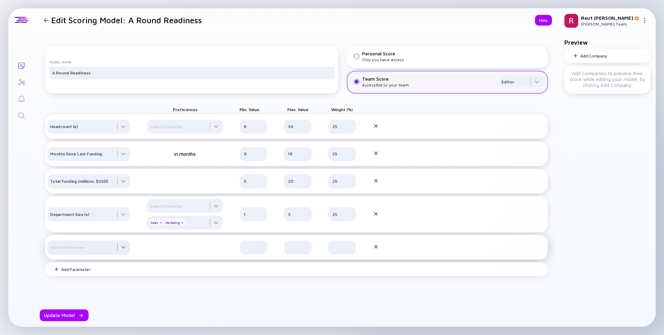
click at [89, 254] on div at bounding box center [88, 248] width 83 height 14
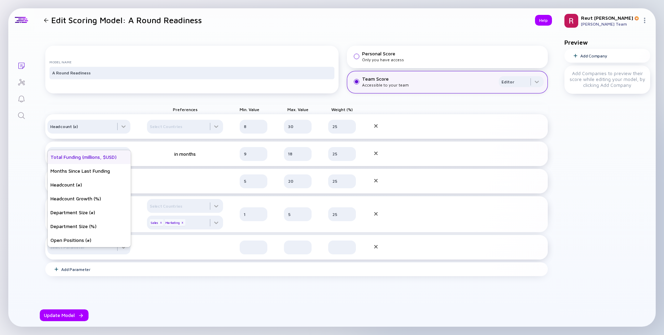
click at [93, 156] on div "Total Funding (millions, $USD)" at bounding box center [89, 157] width 83 height 14
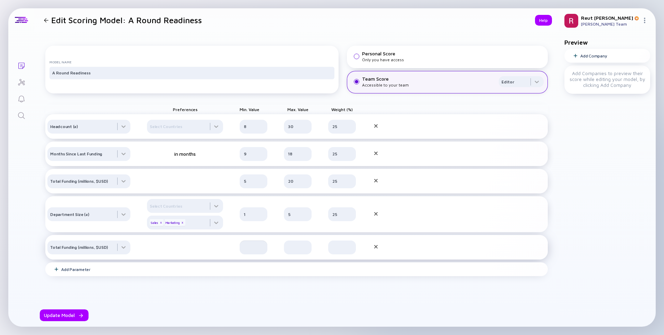
click at [252, 251] on input "text" at bounding box center [253, 247] width 19 height 7
type input "20"
click at [293, 251] on input "text" at bounding box center [297, 247] width 19 height 7
type input "5"
click at [336, 251] on input "text" at bounding box center [342, 247] width 19 height 7
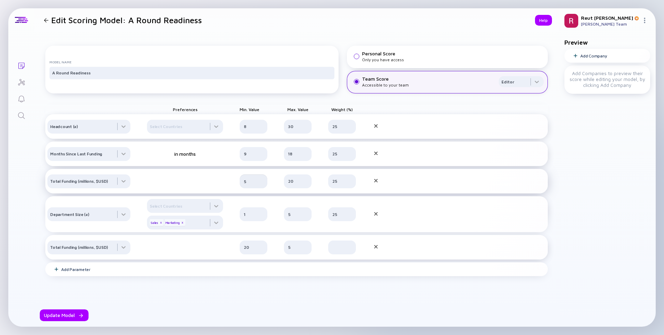
drag, startPoint x: 249, startPoint y: 189, endPoint x: 243, endPoint y: 189, distance: 6.2
click at [243, 188] on div "5" at bounding box center [254, 181] width 28 height 14
type input "1"
drag, startPoint x: 298, startPoint y: 187, endPoint x: 273, endPoint y: 188, distance: 24.6
click at [273, 188] on div "Total Funding (millions, $USD) 1 20 25" at bounding box center [296, 181] width 503 height 25
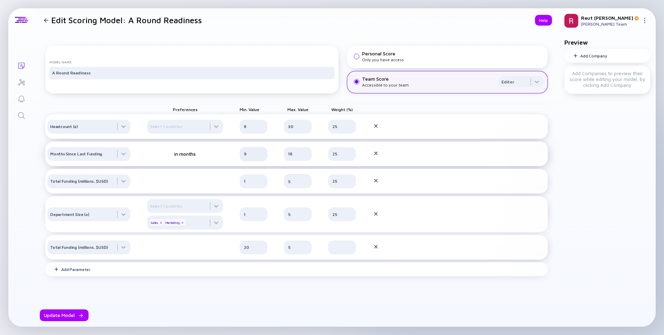
type input "5"
drag, startPoint x: 252, startPoint y: 162, endPoint x: 245, endPoint y: 162, distance: 6.9
click at [245, 157] on input "9" at bounding box center [253, 154] width 19 height 7
drag, startPoint x: 294, startPoint y: 165, endPoint x: 276, endPoint y: 165, distance: 18.3
click at [276, 165] on div "Months Since Last Funding in months 9 18 25" at bounding box center [296, 154] width 503 height 25
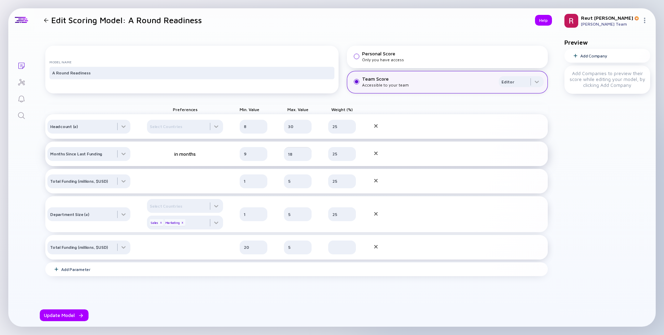
type input "1"
type input "8"
click at [253, 157] on input "9" at bounding box center [253, 154] width 19 height 7
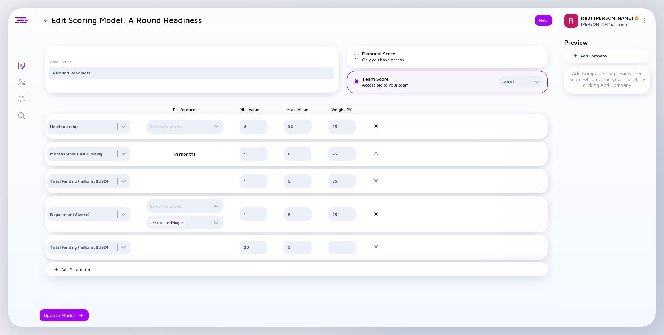
type input "1"
click at [69, 273] on div "Add Parameter" at bounding box center [296, 269] width 503 height 14
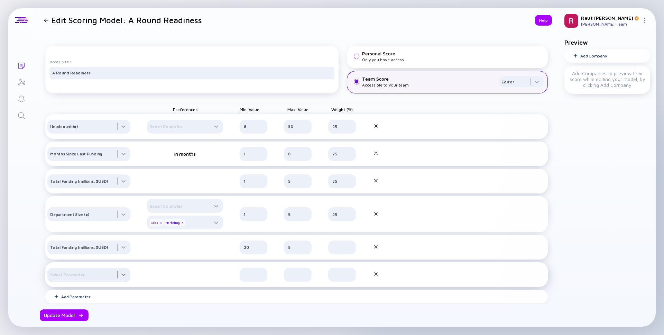
click at [78, 282] on div at bounding box center [88, 275] width 83 height 14
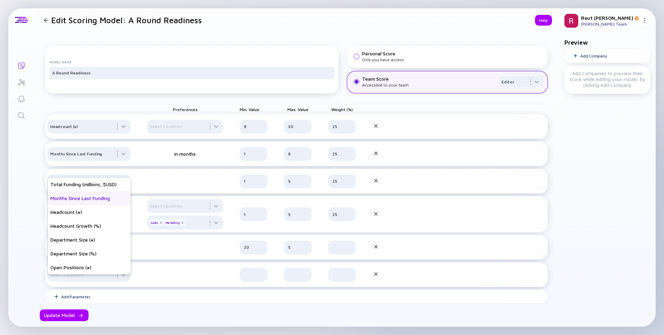
click at [84, 198] on div "Months Since Last Funding" at bounding box center [89, 198] width 83 height 14
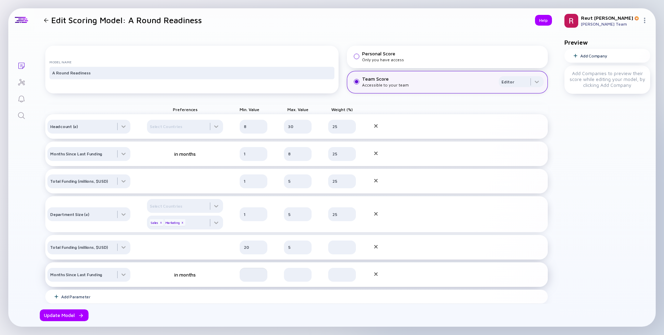
click at [257, 278] on input "text" at bounding box center [253, 274] width 19 height 7
type input "8"
click at [290, 278] on input "text" at bounding box center [297, 274] width 19 height 7
type input "36"
click at [251, 278] on input "8" at bounding box center [253, 274] width 19 height 7
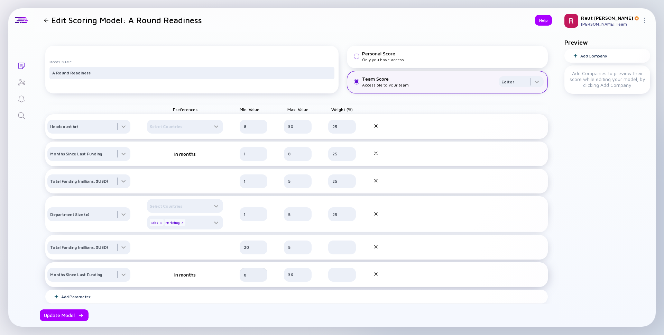
click at [251, 278] on input "8" at bounding box center [253, 274] width 19 height 7
type input "36"
click at [293, 278] on input "36" at bounding box center [297, 274] width 19 height 7
type input "8"
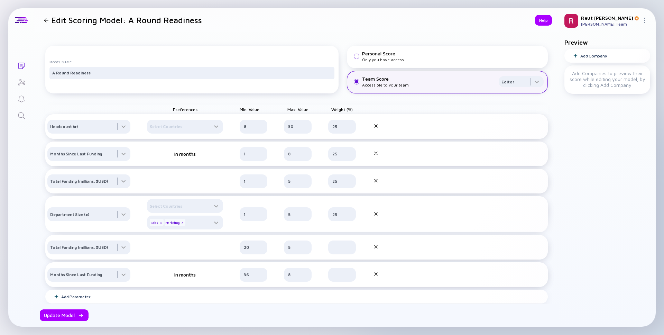
click at [280, 297] on div "Preferences Min. Value Max. Value Weight (%) Headcount (#) Select Countries 8 3…" at bounding box center [296, 201] width 503 height 210
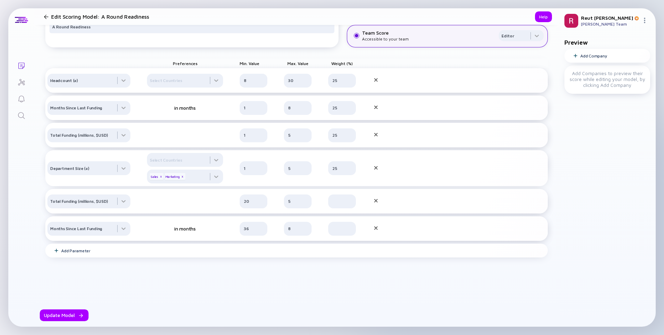
scroll to position [49, 0]
click at [78, 251] on div "Add Parameter" at bounding box center [296, 251] width 503 height 14
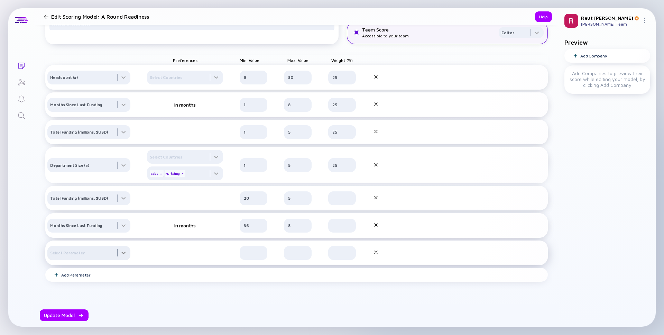
click at [86, 260] on div at bounding box center [88, 253] width 83 height 14
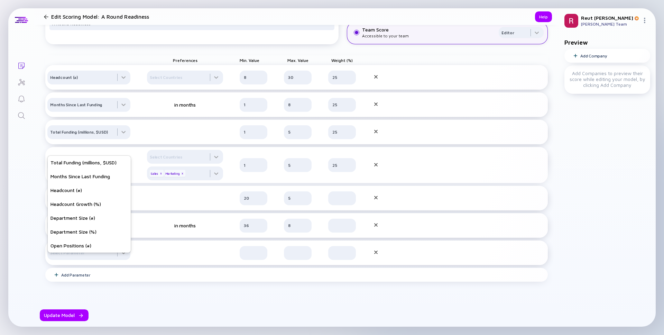
click at [34, 282] on div "Model Name A Round Readiness Personal Score Only you have access Team Score Acc…" at bounding box center [296, 167] width 525 height 368
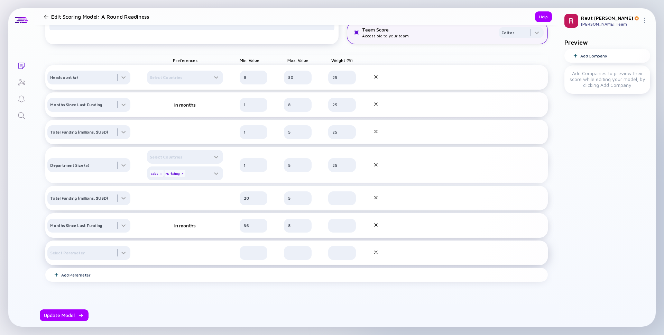
click at [377, 255] on icon at bounding box center [376, 253] width 6 height 6
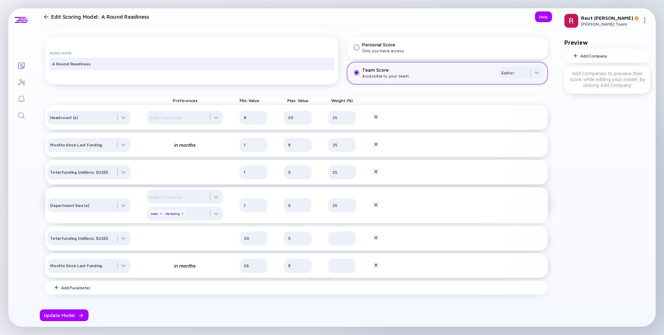
scroll to position [6, 0]
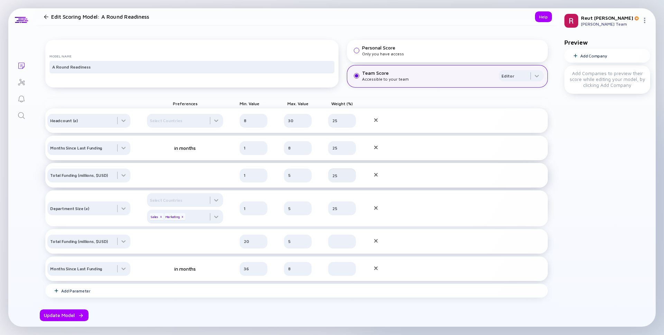
drag, startPoint x: 343, startPoint y: 184, endPoint x: 330, endPoint y: 184, distance: 13.5
click at [331, 182] on div "25" at bounding box center [342, 176] width 28 height 14
type input "15"
drag, startPoint x: 256, startPoint y: 128, endPoint x: 228, endPoint y: 129, distance: 28.1
click at [228, 129] on div "Headcount (#) Select Countries 8 30 25" at bounding box center [296, 120] width 503 height 25
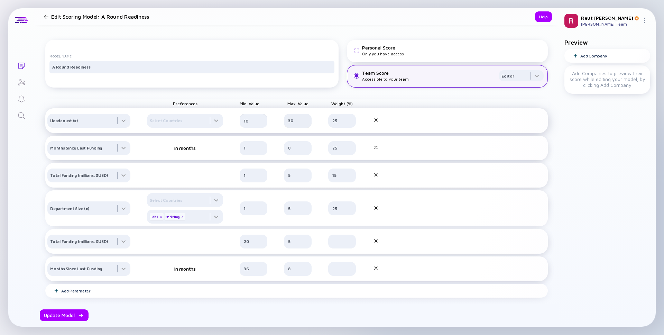
type input "10"
click at [297, 128] on div "30" at bounding box center [298, 121] width 28 height 14
click at [297, 124] on input "30" at bounding box center [297, 120] width 19 height 7
type input "40"
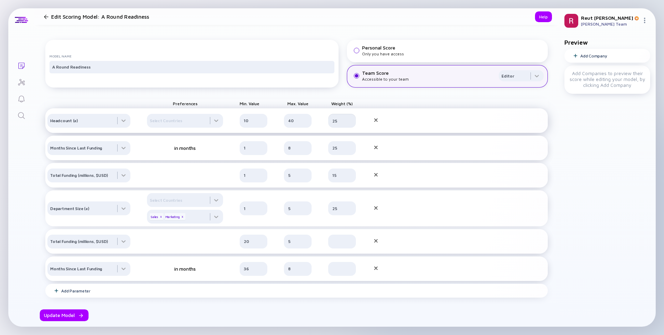
click at [346, 124] on input "25" at bounding box center [342, 120] width 19 height 7
type input "10"
click at [342, 152] on input "25" at bounding box center [342, 148] width 19 height 7
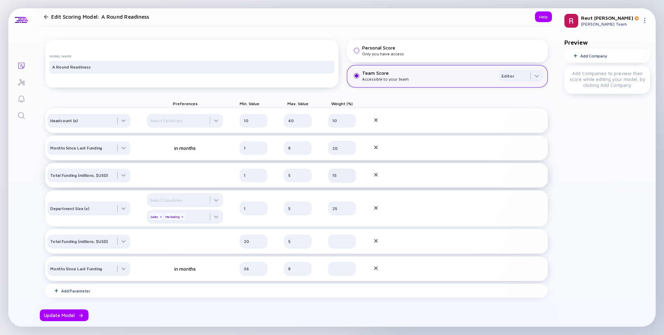
type input "20"
click at [341, 182] on div "15" at bounding box center [342, 176] width 28 height 14
click at [341, 212] on input "25" at bounding box center [342, 208] width 19 height 7
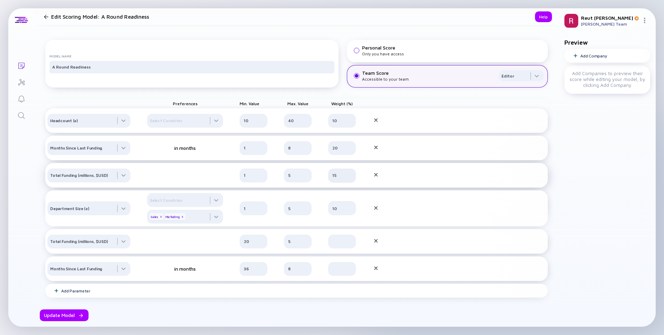
type input "10"
click at [337, 179] on input "15" at bounding box center [342, 175] width 19 height 7
type input "20"
click at [351, 248] on div at bounding box center [342, 242] width 28 height 14
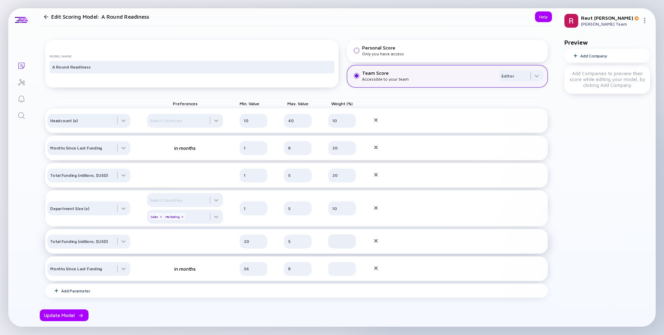
click at [351, 245] on input "text" at bounding box center [342, 241] width 19 height 7
type input "20"
click at [344, 272] on input "text" at bounding box center [342, 268] width 19 height 7
type input "20"
click at [72, 318] on div "Update Model" at bounding box center [64, 315] width 49 height 12
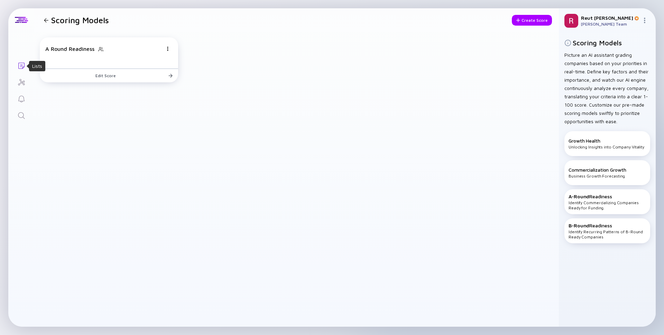
click at [18, 66] on icon "Lists" at bounding box center [21, 66] width 6 height 6
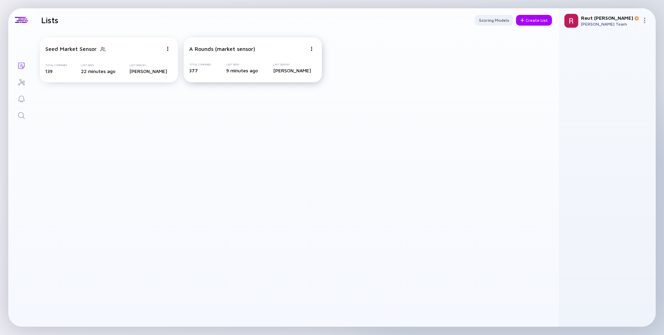
click at [214, 57] on div "A Rounds (market sensor) Total Companies 377 Last Seen 9 minutes ago Last Seen …" at bounding box center [253, 59] width 138 height 45
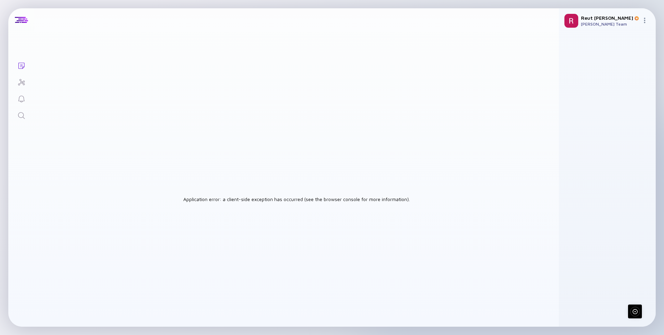
click at [18, 67] on icon "Lists" at bounding box center [21, 66] width 8 height 8
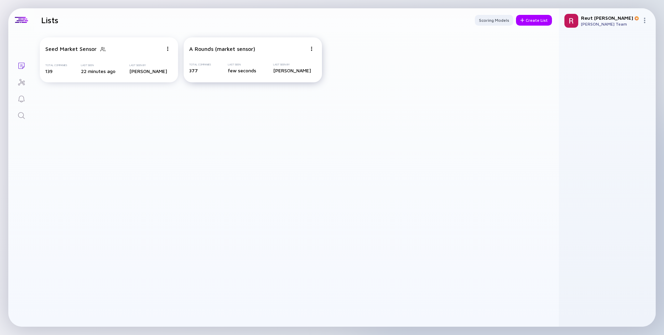
click at [238, 58] on div "A Rounds (market sensor) Total Companies 377 Last Seen few seconds Last Seen By…" at bounding box center [253, 59] width 138 height 45
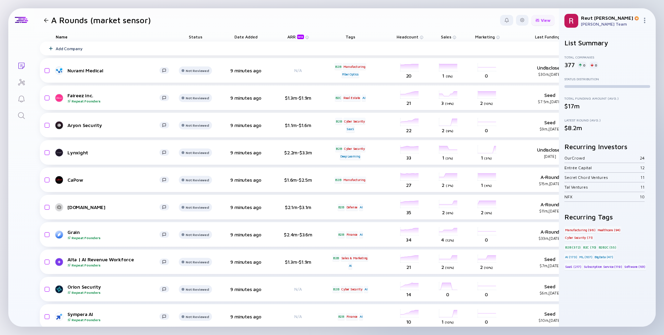
click at [540, 20] on div at bounding box center [538, 20] width 4 height 4
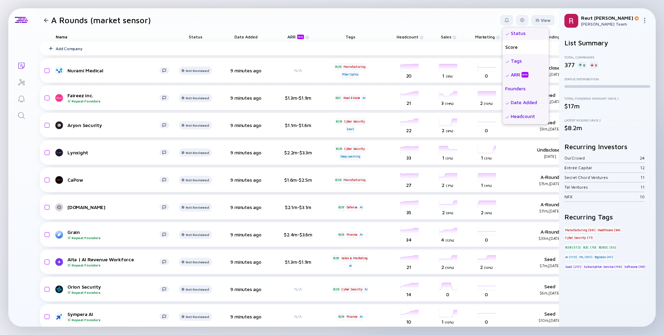
scroll to position [15, 0]
click at [521, 43] on div "Score" at bounding box center [526, 47] width 46 height 14
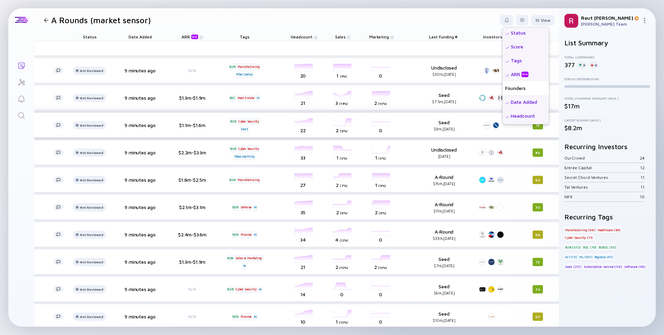
scroll to position [0, 126]
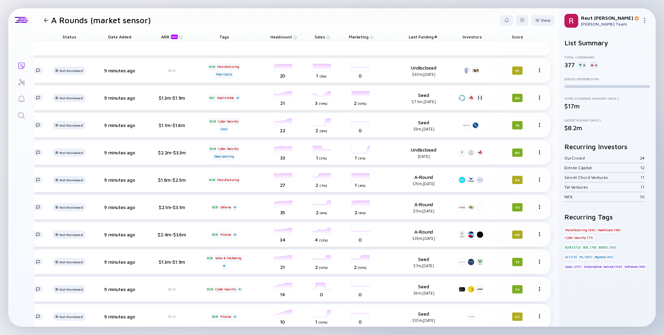
click at [518, 39] on div "Score" at bounding box center [517, 37] width 39 height 10
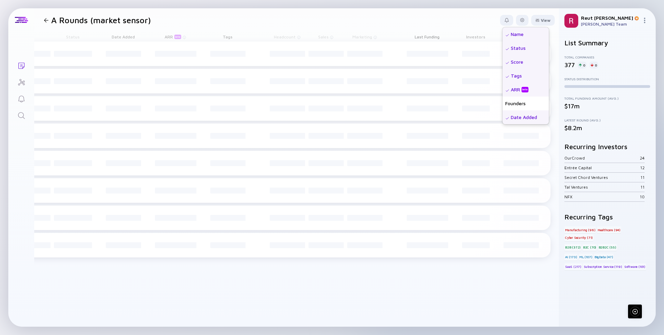
click at [468, 27] on header "A Rounds (market sensor) View Name Status Score Tags ARR beta Founders Date Add…" at bounding box center [296, 20] width 525 height 24
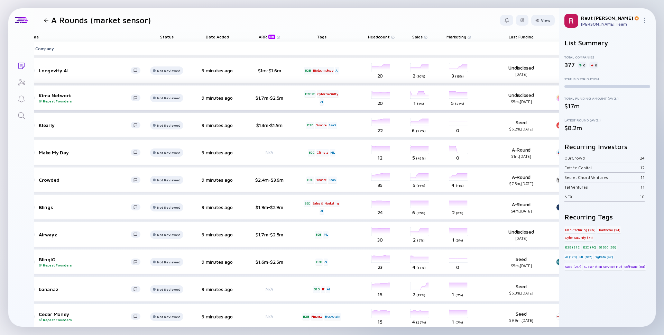
scroll to position [0, 0]
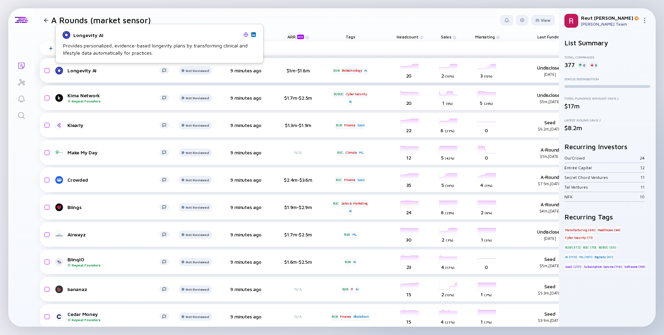
click at [75, 71] on div "Longevity AI" at bounding box center [113, 70] width 92 height 6
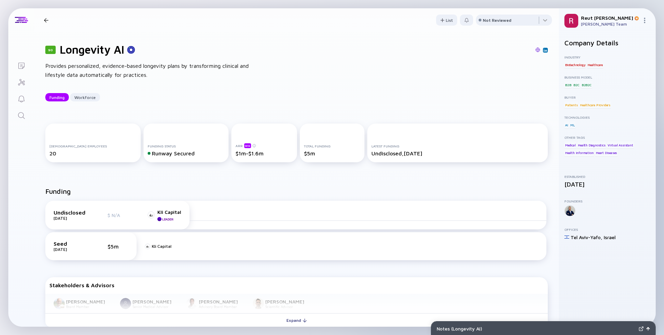
click at [44, 21] on div at bounding box center [46, 20] width 4 height 4
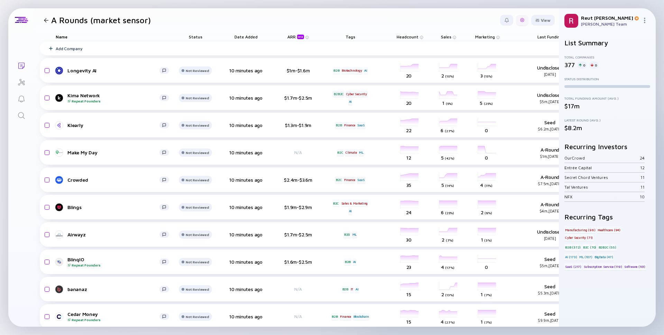
click at [523, 20] on div at bounding box center [523, 20] width 4 height 4
click at [500, 53] on div "Share" at bounding box center [501, 48] width 43 height 14
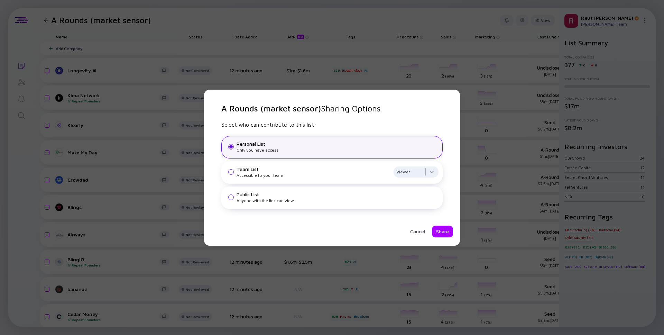
click at [338, 170] on div "Team List" at bounding box center [314, 169] width 154 height 6
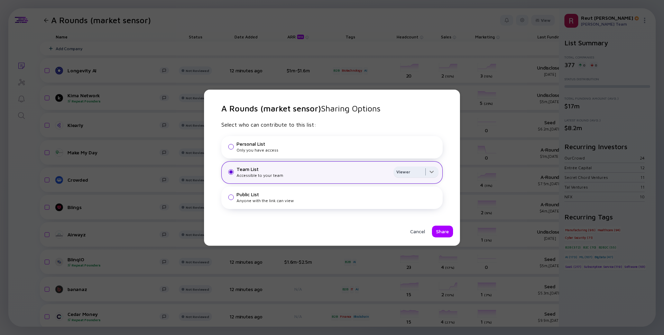
click at [432, 173] on div at bounding box center [416, 173] width 45 height 14
click at [416, 205] on div "Editor" at bounding box center [416, 200] width 45 height 14
click at [436, 229] on div "Share" at bounding box center [442, 232] width 21 height 12
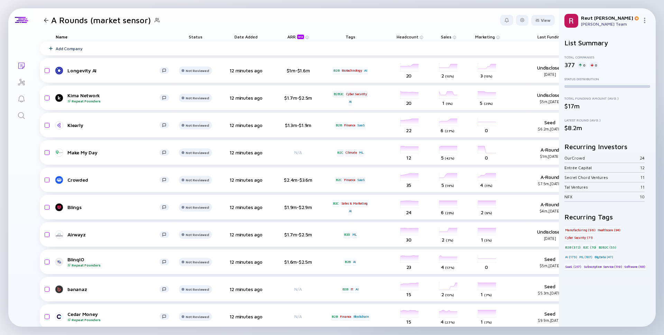
click at [18, 66] on icon "Lists" at bounding box center [21, 66] width 6 height 6
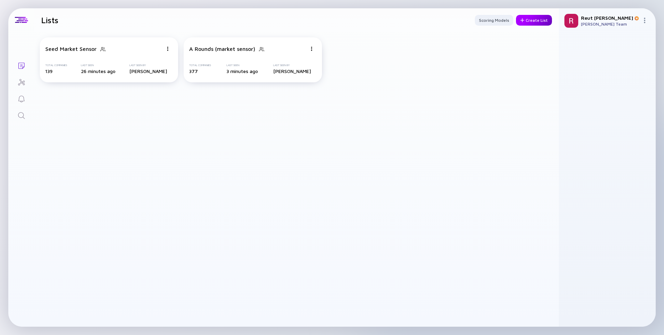
click at [524, 21] on div at bounding box center [523, 20] width 4 height 4
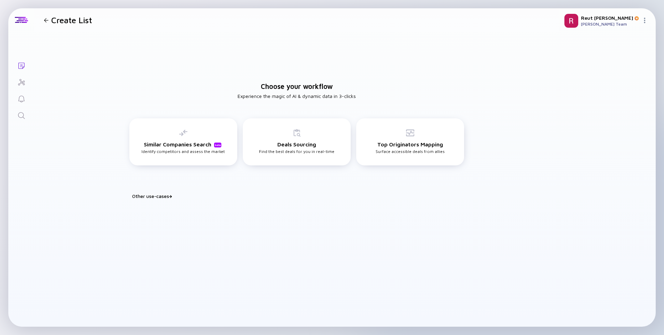
click at [154, 197] on div "Other use-cases" at bounding box center [301, 196] width 338 height 6
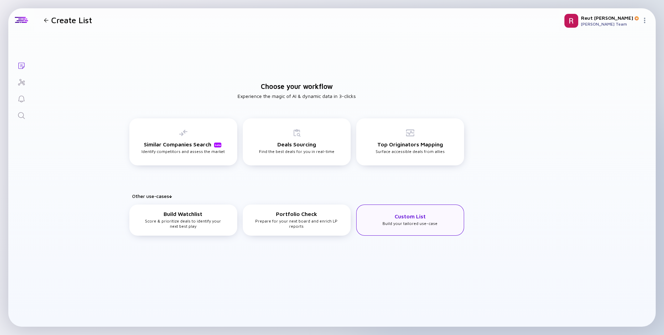
click at [426, 231] on div "Custom List Build your tailored use-case" at bounding box center [410, 220] width 108 height 31
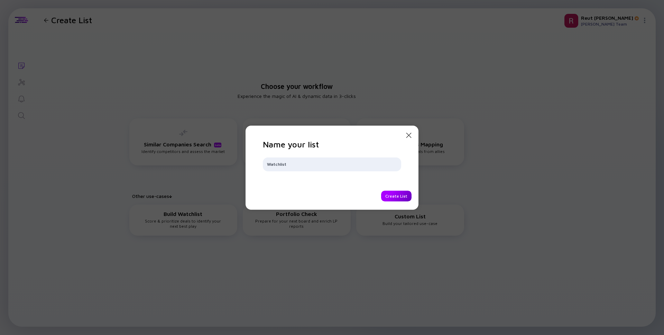
type input "Watchlist"
click at [402, 198] on div "Create List" at bounding box center [396, 196] width 30 height 11
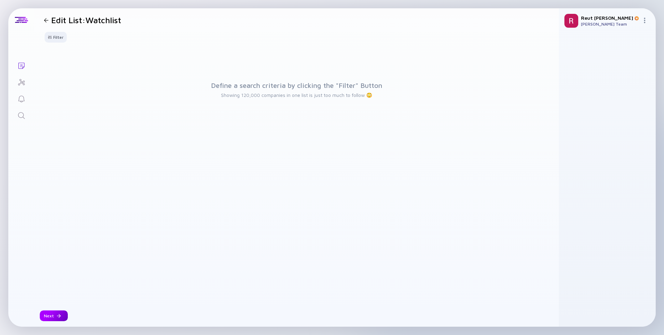
click at [63, 313] on div "Next" at bounding box center [54, 315] width 28 height 11
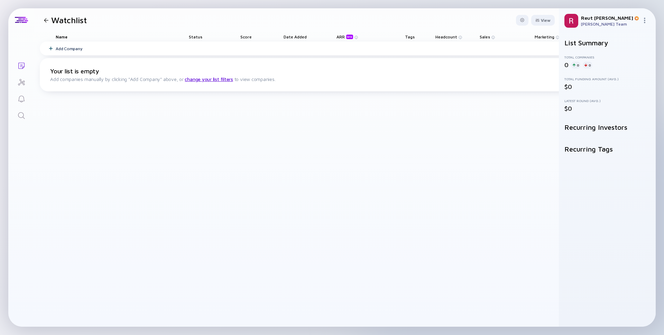
click at [21, 67] on icon "Lists" at bounding box center [21, 66] width 8 height 8
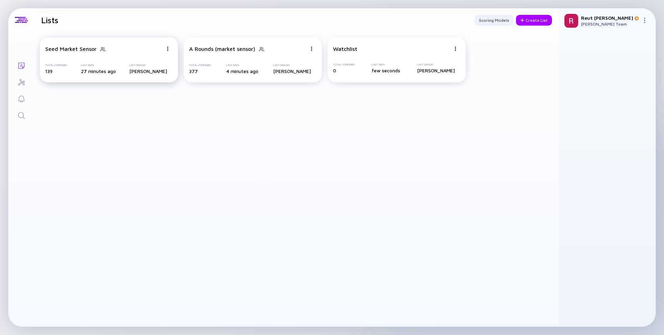
click at [141, 54] on div "Seed Market Sensor Total Companies 139 Last Seen 27 minutes ago Last Seen By [P…" at bounding box center [109, 59] width 138 height 45
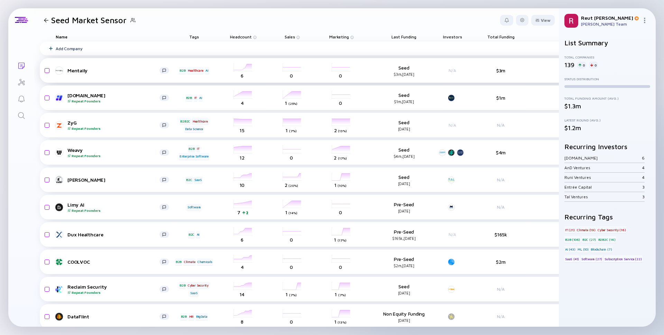
click at [46, 71] on input "checkbox" at bounding box center [46, 71] width 8 height 16
checkbox input "true"
click at [496, 16] on div "Copy to list" at bounding box center [492, 20] width 34 height 11
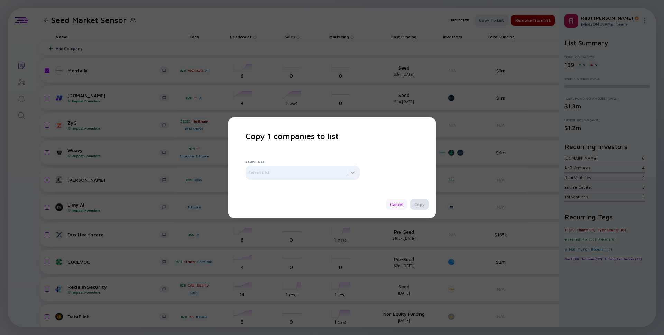
click at [391, 205] on div "Cancel" at bounding box center [396, 204] width 21 height 11
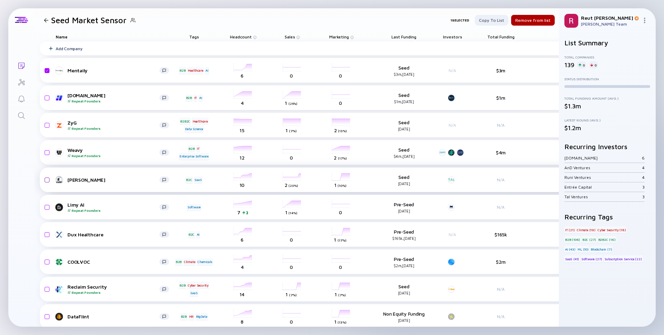
click at [45, 179] on input "checkbox" at bounding box center [46, 180] width 8 height 16
click at [46, 178] on input "checkbox" at bounding box center [46, 180] width 8 height 16
click at [48, 179] on input "checkbox" at bounding box center [46, 180] width 8 height 16
click at [46, 181] on input "checkbox" at bounding box center [46, 180] width 8 height 16
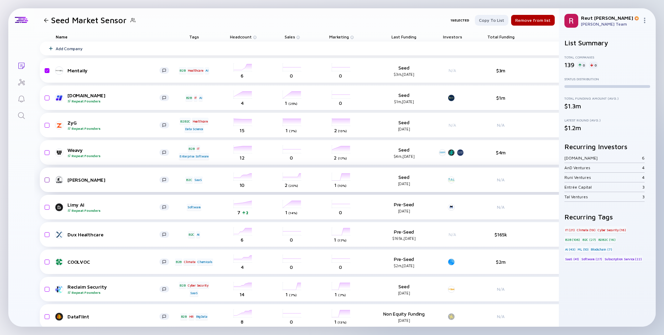
click at [46, 179] on input "checkbox" at bounding box center [46, 180] width 8 height 16
click at [45, 181] on input "checkbox" at bounding box center [46, 180] width 8 height 16
click at [20, 179] on div "Lists Seed Market Sensor 1 selected Copy to list Remove from list Name Tags Hea…" at bounding box center [332, 167] width 648 height 318
click at [46, 180] on input "checkbox" at bounding box center [46, 180] width 8 height 16
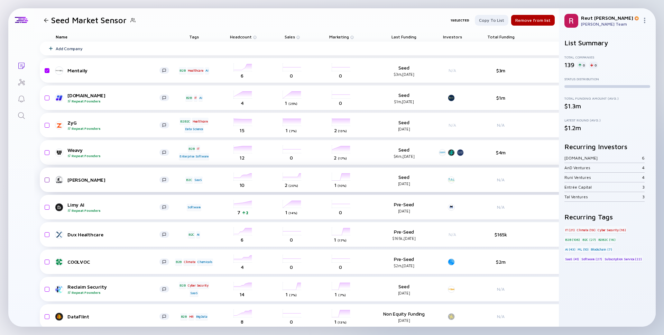
checkbox input "false"
click at [45, 71] on input "checkbox" at bounding box center [46, 71] width 8 height 16
click at [46, 69] on input "checkbox" at bounding box center [46, 71] width 8 height 16
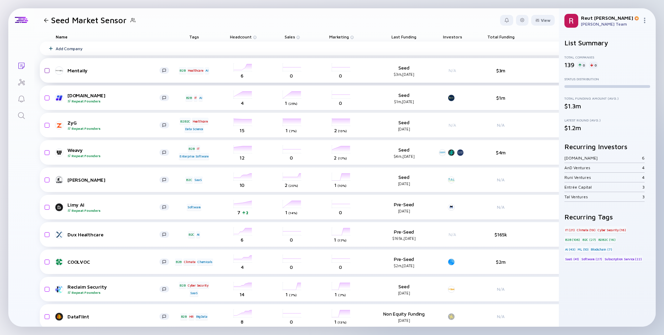
checkbox input "false"
click at [35, 27] on header "Seed Market Sensor View" at bounding box center [296, 20] width 525 height 24
click at [21, 41] on div at bounding box center [21, 44] width 26 height 25
click at [48, 98] on input "checkbox" at bounding box center [46, 98] width 8 height 16
checkbox input "true"
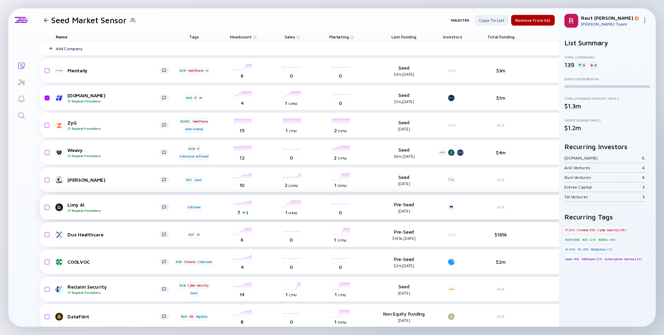
click at [47, 208] on input "checkbox" at bounding box center [46, 207] width 8 height 16
checkbox input "true"
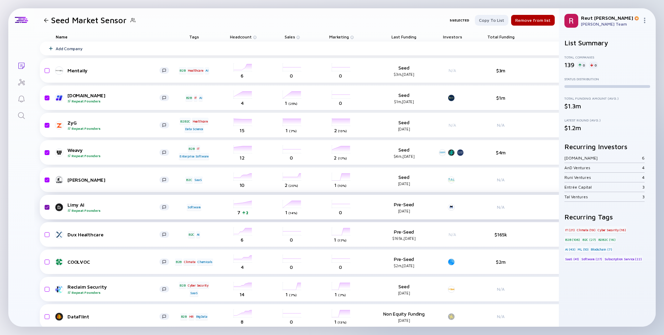
click at [47, 208] on input "checkbox" at bounding box center [46, 207] width 8 height 16
checkbox input "true"
click at [46, 263] on input "checkbox" at bounding box center [46, 262] width 8 height 16
checkbox input "true"
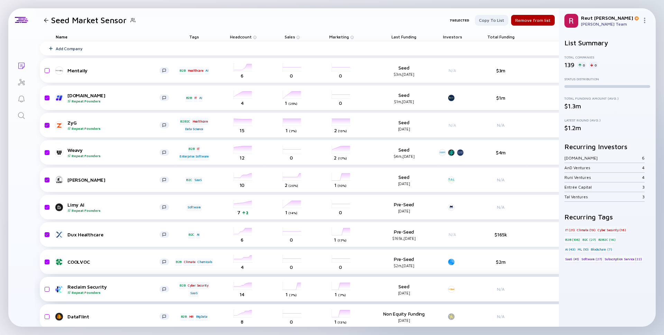
click at [47, 290] on input "checkbox" at bounding box center [46, 289] width 8 height 16
checkbox input "true"
click at [45, 235] on input "checkbox" at bounding box center [46, 235] width 8 height 16
checkbox input "true"
checkbox input "false"
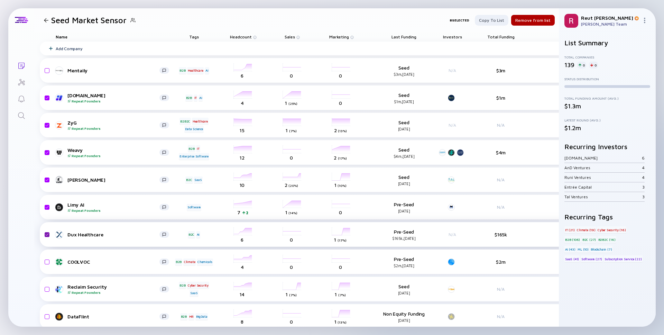
checkbox input "false"
click at [46, 207] on input "checkbox" at bounding box center [46, 207] width 8 height 16
checkbox input "true"
checkbox input "false"
click at [76, 51] on div "Add Company" at bounding box center [379, 49] width 678 height 14
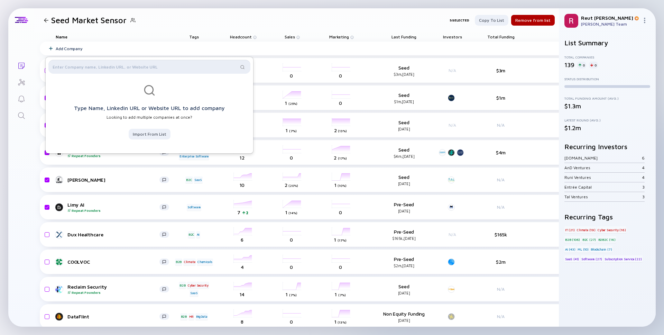
click at [127, 68] on input "text" at bounding box center [146, 66] width 186 height 7
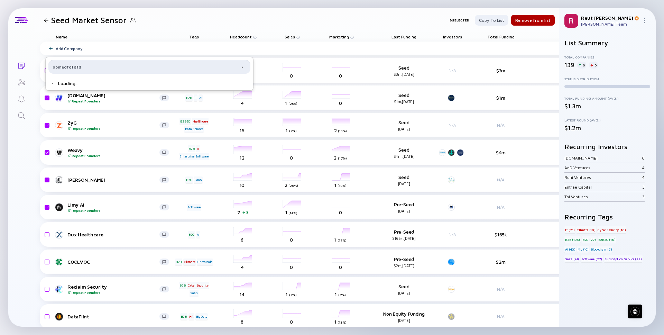
type input "opmedfdfdfdf"
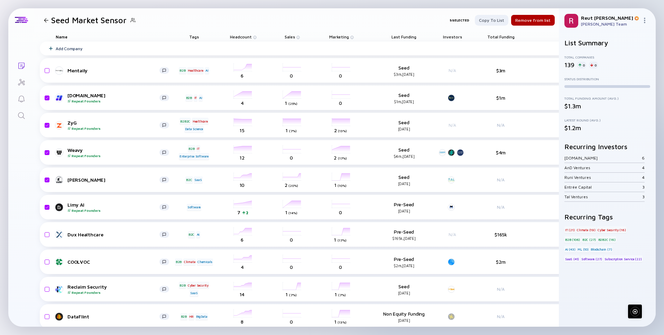
click at [18, 119] on icon "Search" at bounding box center [21, 115] width 8 height 8
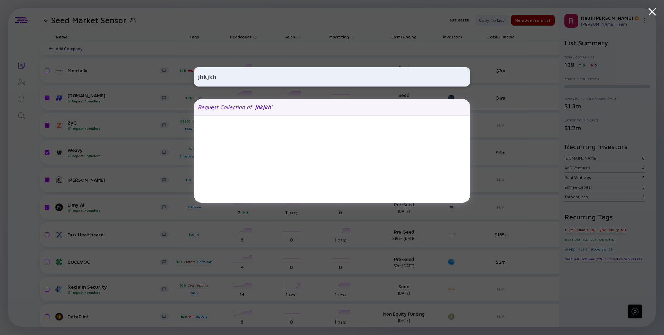
type input "jhkjkh"
click at [224, 110] on div "Request Collection of ' jhkjkh '" at bounding box center [235, 107] width 74 height 6
click at [244, 18] on div "jhkjkh Request Collection of ' jhkjkh '" at bounding box center [332, 167] width 277 height 335
click at [651, 12] on icon at bounding box center [652, 12] width 12 height 12
